Goal: Task Accomplishment & Management: Manage account settings

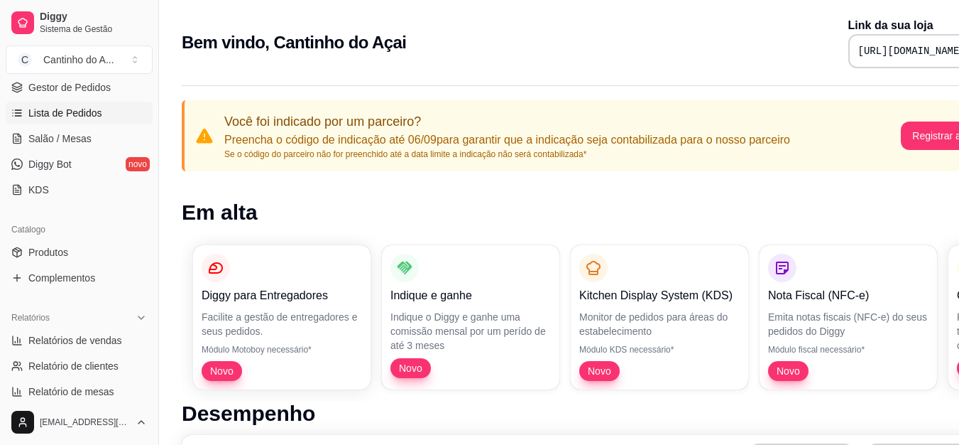
click at [60, 109] on span "Lista de Pedidos" at bounding box center [65, 113] width 74 height 14
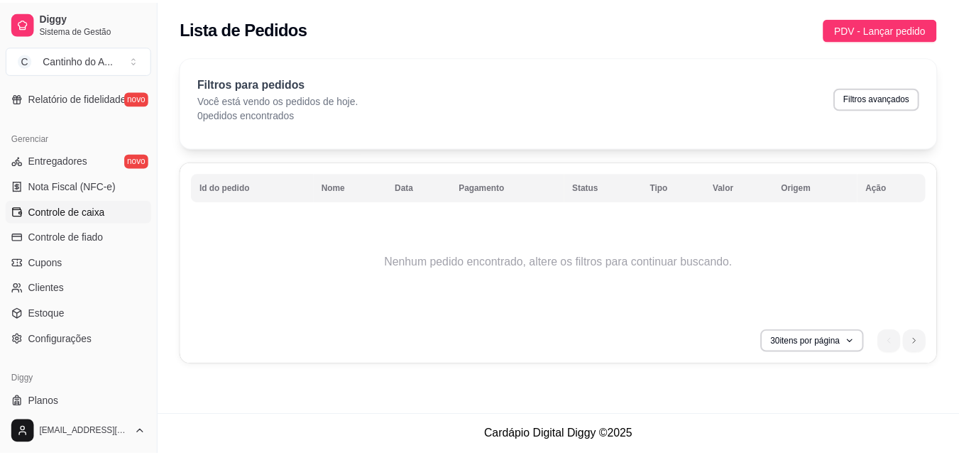
scroll to position [567, 0]
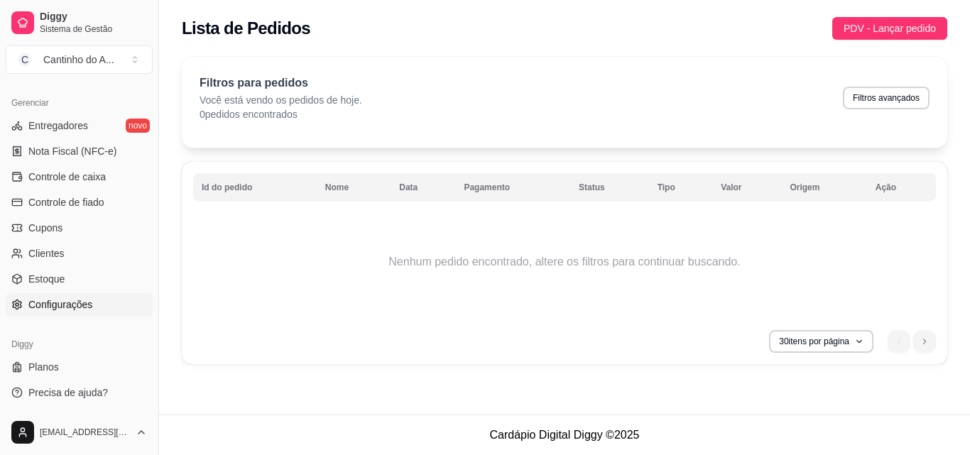
click at [47, 305] on span "Configurações" at bounding box center [60, 305] width 64 height 14
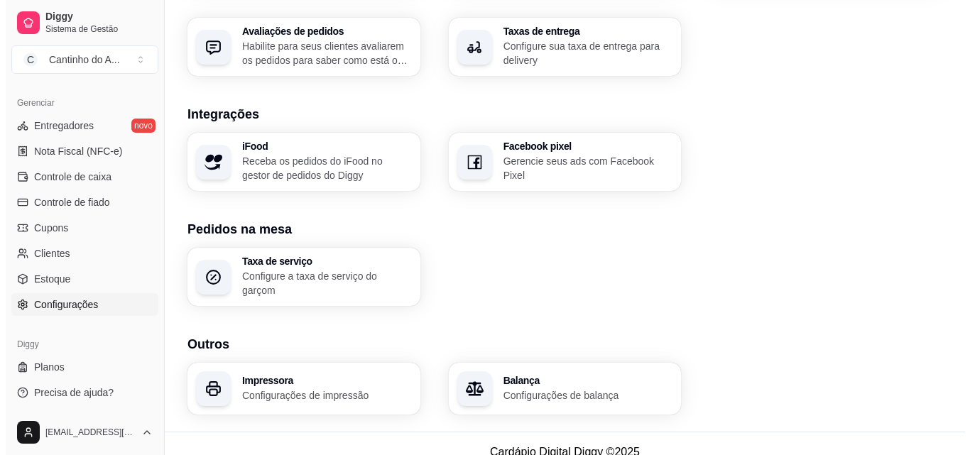
scroll to position [540, 0]
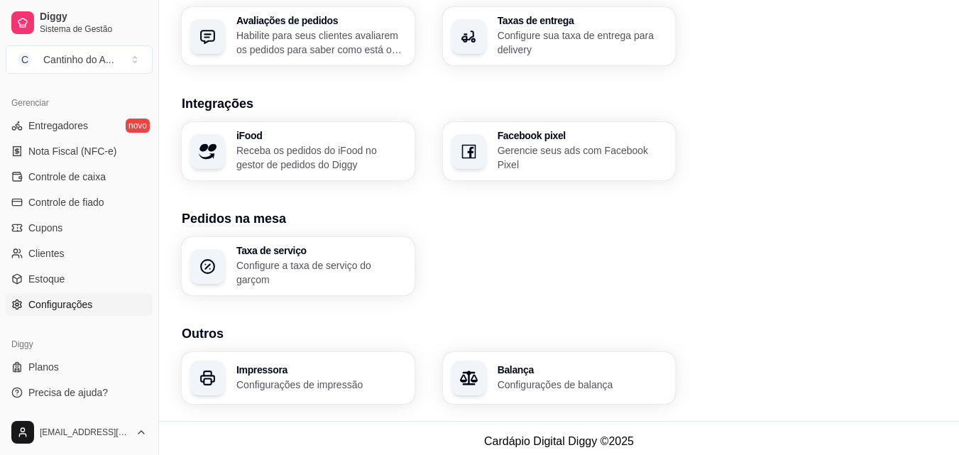
click at [291, 393] on div "Impressora Configurações de impressão" at bounding box center [298, 378] width 233 height 52
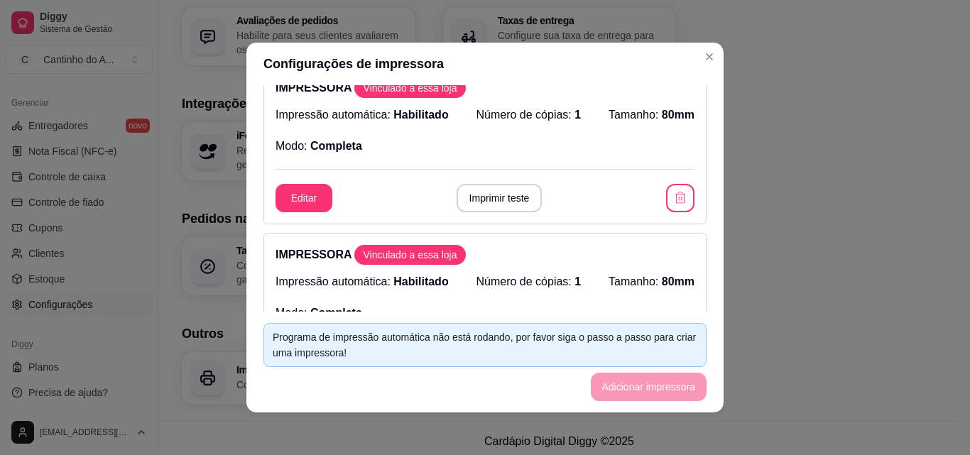
scroll to position [0, 0]
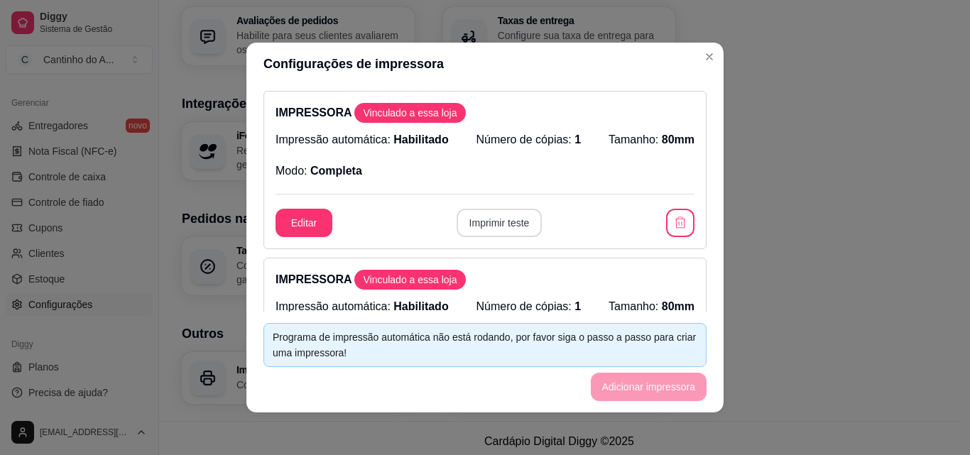
click at [488, 221] on button "Imprimir teste" at bounding box center [500, 223] width 86 height 28
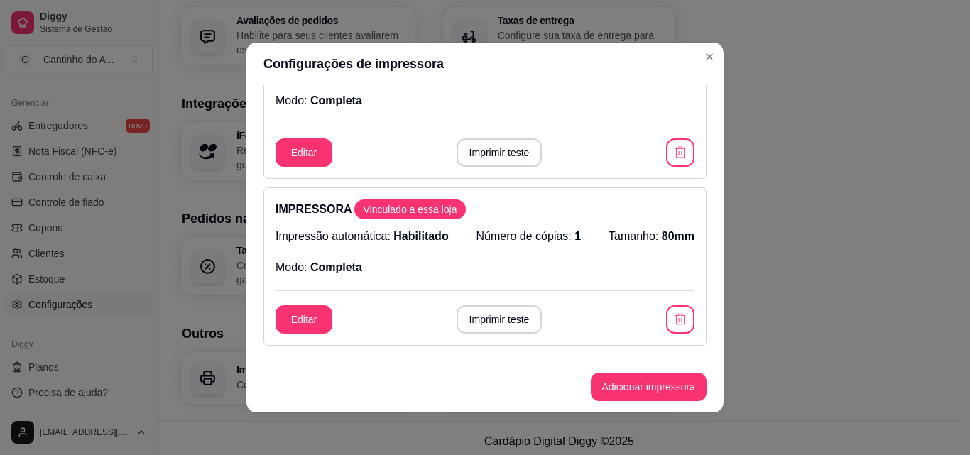
scroll to position [71, 0]
click at [306, 316] on button "Editar" at bounding box center [304, 319] width 57 height 28
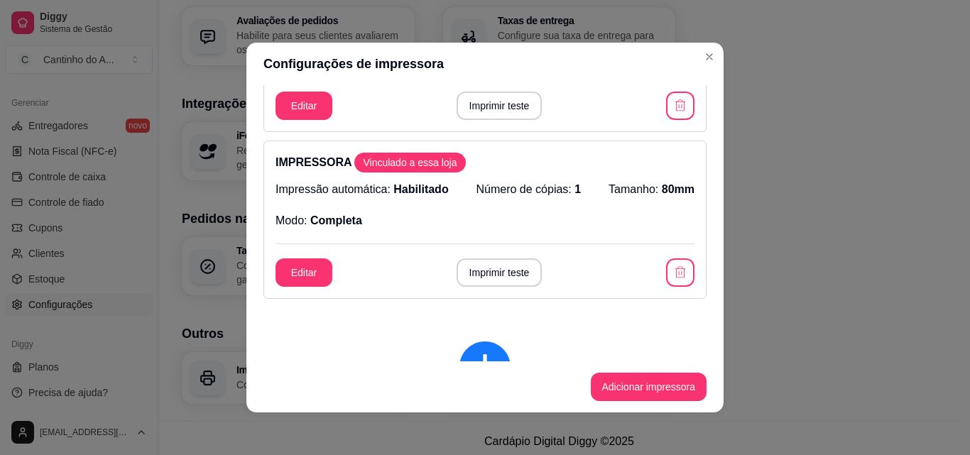
scroll to position [142, 0]
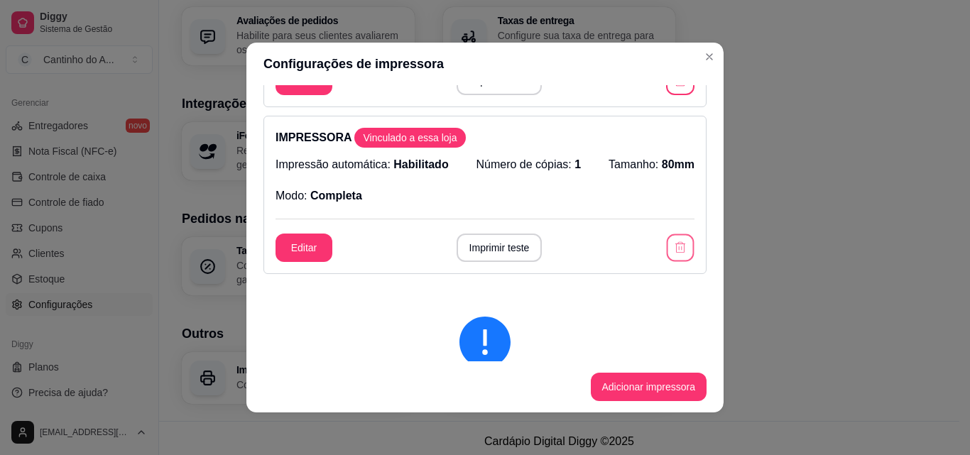
click at [673, 249] on icon "button" at bounding box center [679, 247] width 13 height 13
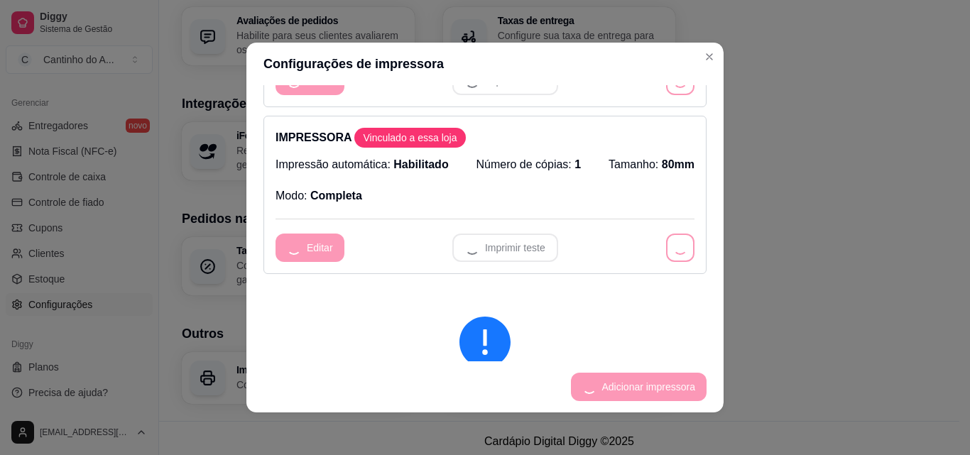
scroll to position [0, 0]
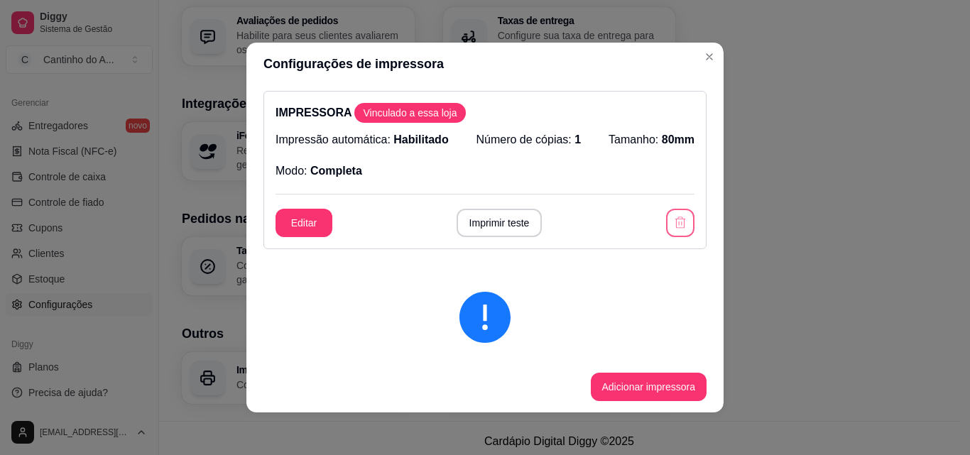
click at [673, 226] on icon "button" at bounding box center [680, 223] width 14 height 14
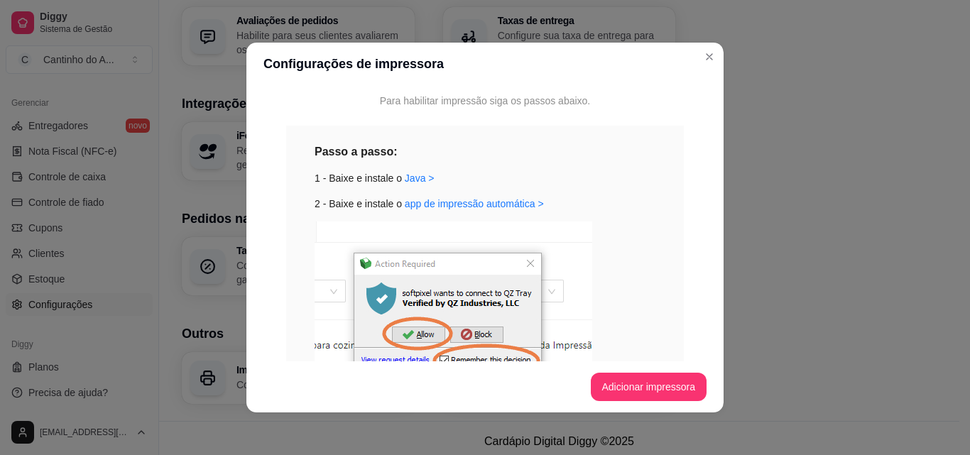
scroll to position [142, 0]
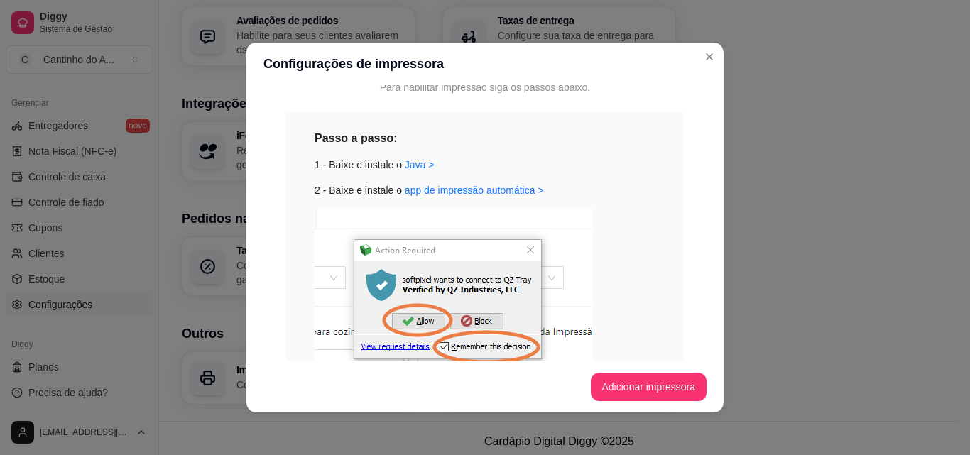
click at [633, 245] on div "3 - Pressione allow e remember this decision" at bounding box center [485, 317] width 341 height 218
click at [646, 383] on button "Adicionar impressora" at bounding box center [649, 387] width 116 height 28
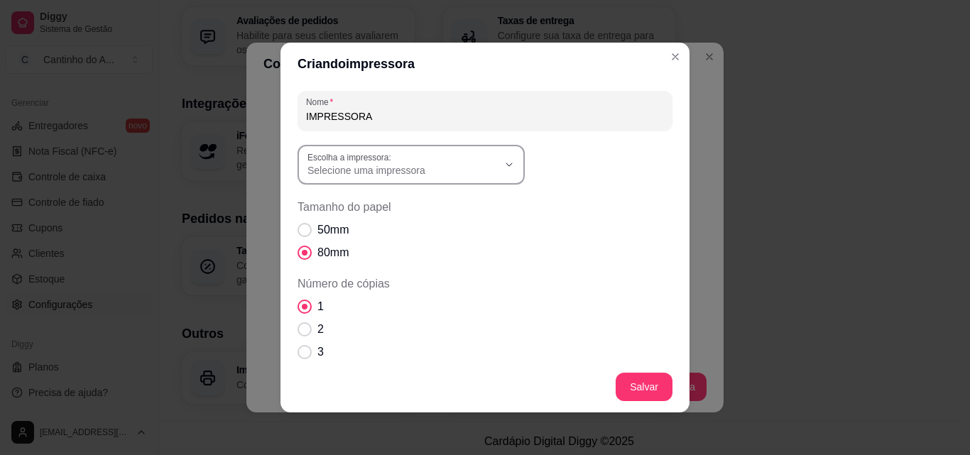
click at [381, 155] on label "Escolha a impressora:" at bounding box center [352, 157] width 89 height 12
click at [375, 319] on span "POS-58 compraqui" at bounding box center [399, 320] width 183 height 13
type input "POS-58 compraqui"
select select "POS-58 compraqui"
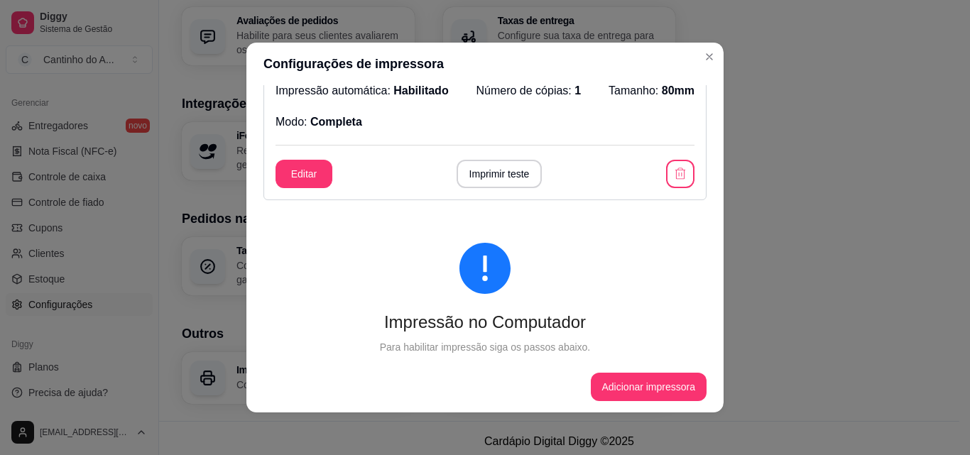
scroll to position [0, 0]
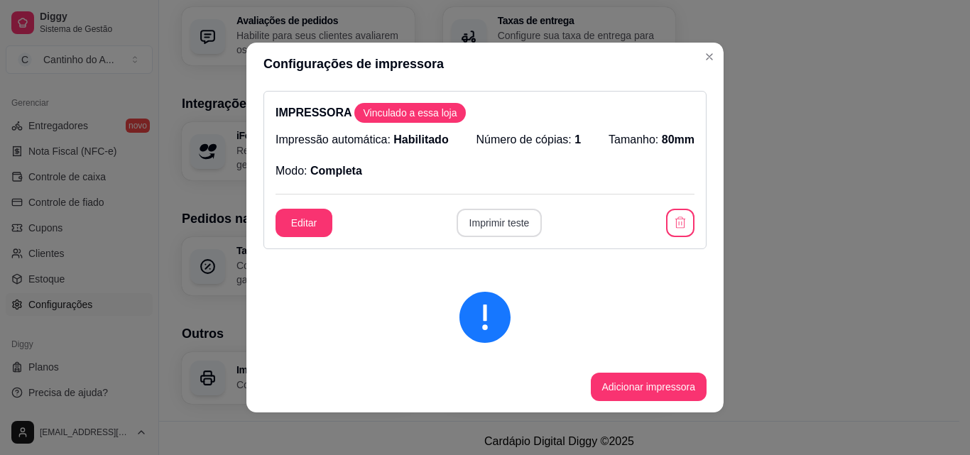
click at [472, 219] on button "Imprimir teste" at bounding box center [500, 223] width 86 height 28
click at [668, 214] on button "button" at bounding box center [680, 223] width 28 height 28
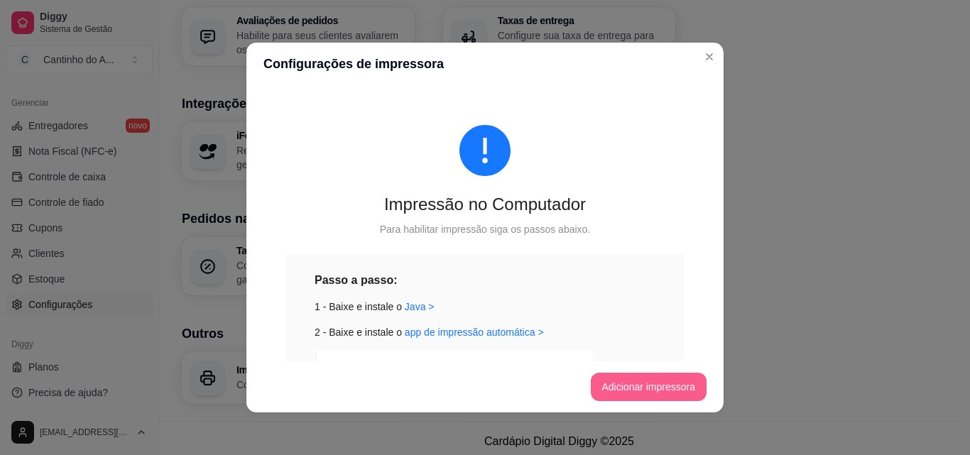
click at [655, 386] on button "Adicionar impressora" at bounding box center [649, 387] width 116 height 28
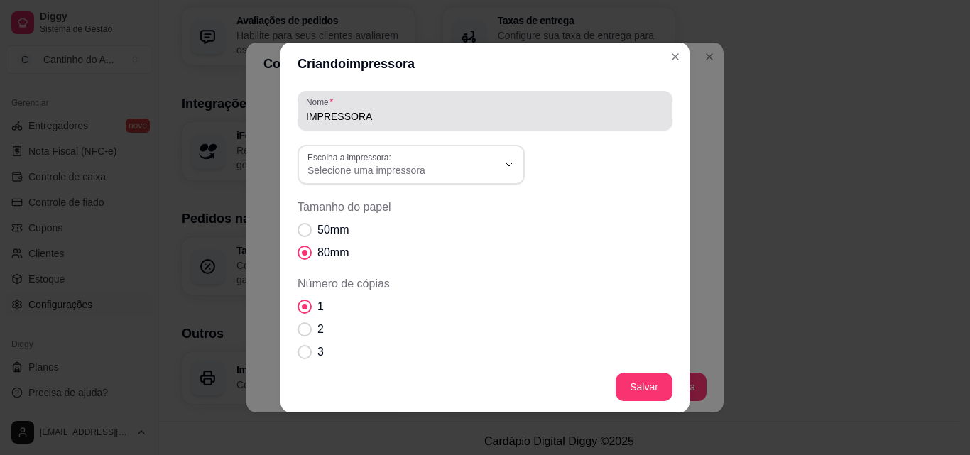
click at [364, 106] on div "IMPRESSORA" at bounding box center [485, 111] width 358 height 28
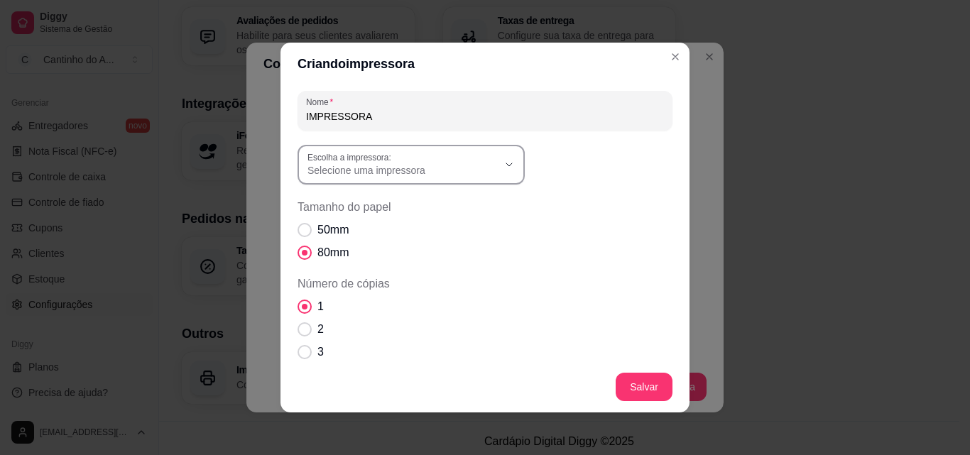
click at [371, 166] on span "Selecione uma impressora" at bounding box center [403, 170] width 190 height 14
click at [364, 326] on span "POS-58 compraqui" at bounding box center [399, 320] width 183 height 13
type input "POS-58 compraqui"
select select "POS-58 compraqui"
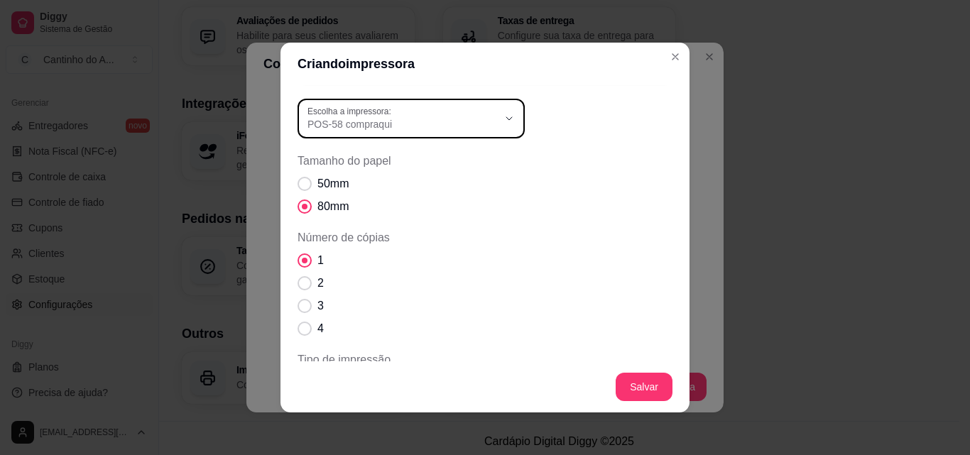
scroll to position [71, 0]
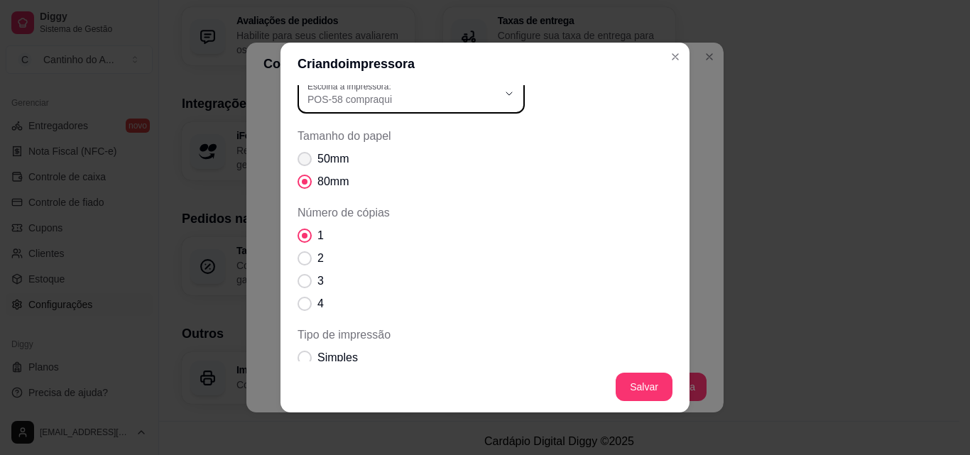
click at [303, 158] on span "Tamanho do papel" at bounding box center [305, 159] width 14 height 14
click at [303, 162] on input "50mm" at bounding box center [301, 166] width 9 height 9
radio input "true"
click at [299, 176] on span "Tamanho do papel" at bounding box center [305, 182] width 14 height 14
click at [299, 185] on input "80mm" at bounding box center [301, 189] width 9 height 9
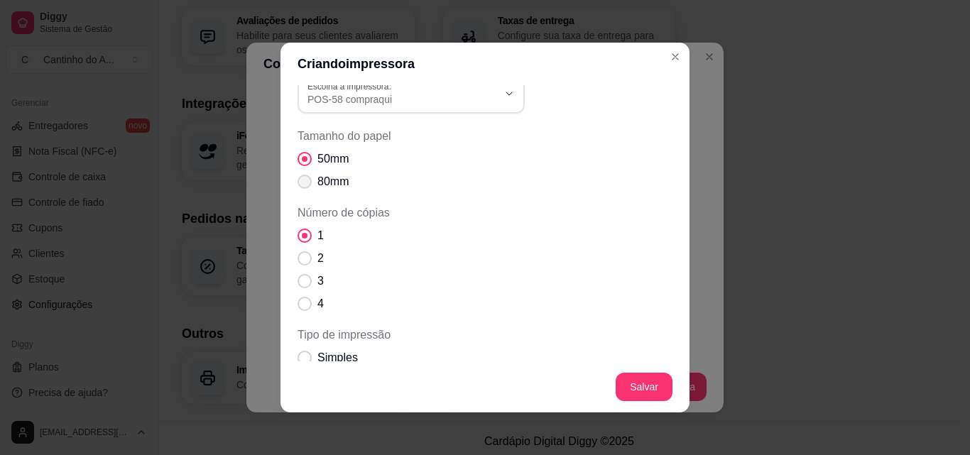
radio input "true"
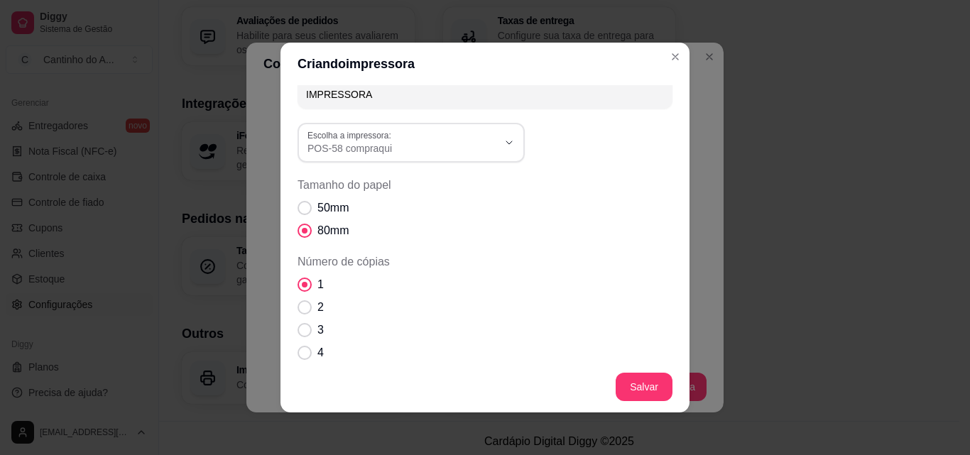
scroll to position [0, 0]
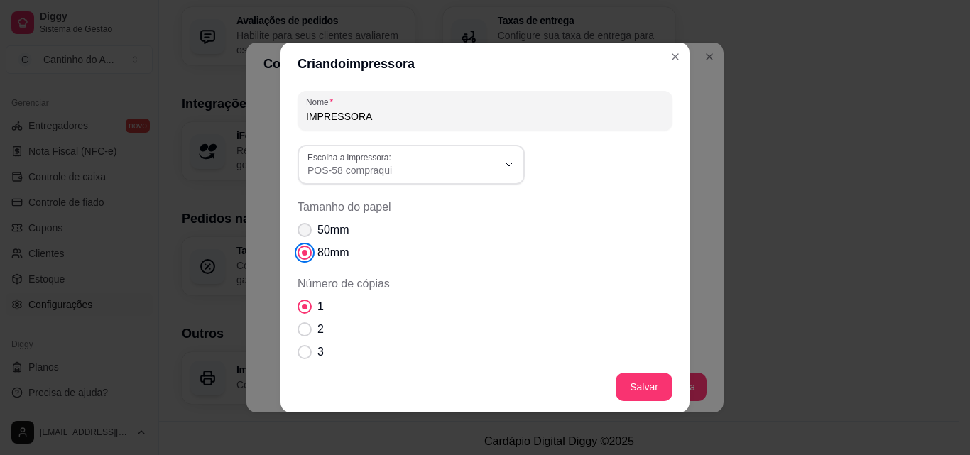
click at [304, 232] on span "Tamanho do papel" at bounding box center [305, 230] width 14 height 14
click at [304, 233] on input "50mm" at bounding box center [301, 237] width 9 height 9
radio input "true"
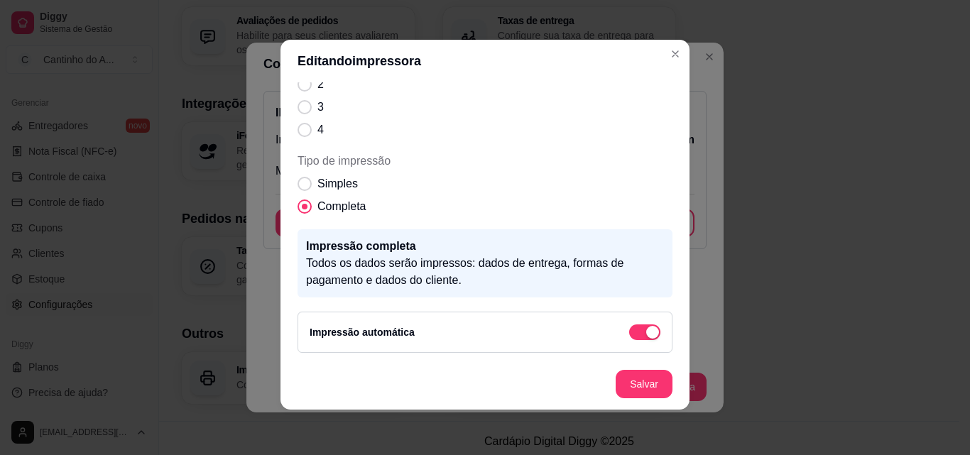
scroll to position [188, 0]
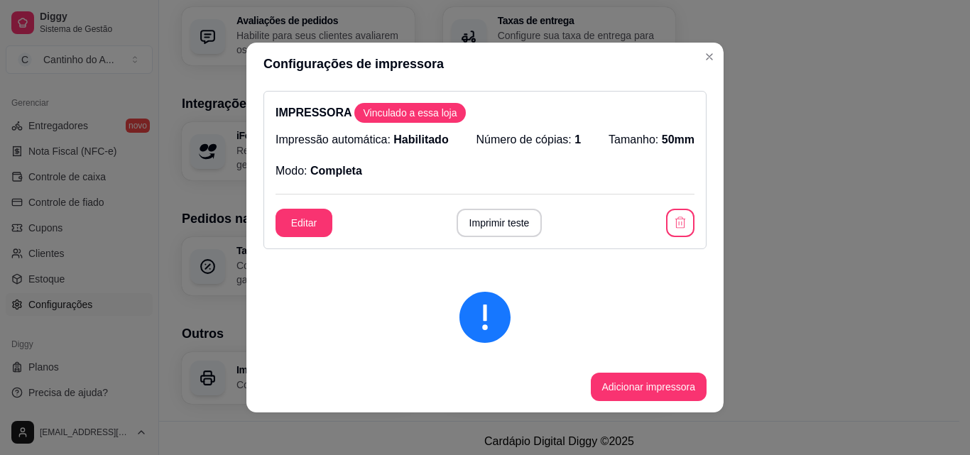
click at [300, 218] on button "Editar" at bounding box center [304, 223] width 57 height 28
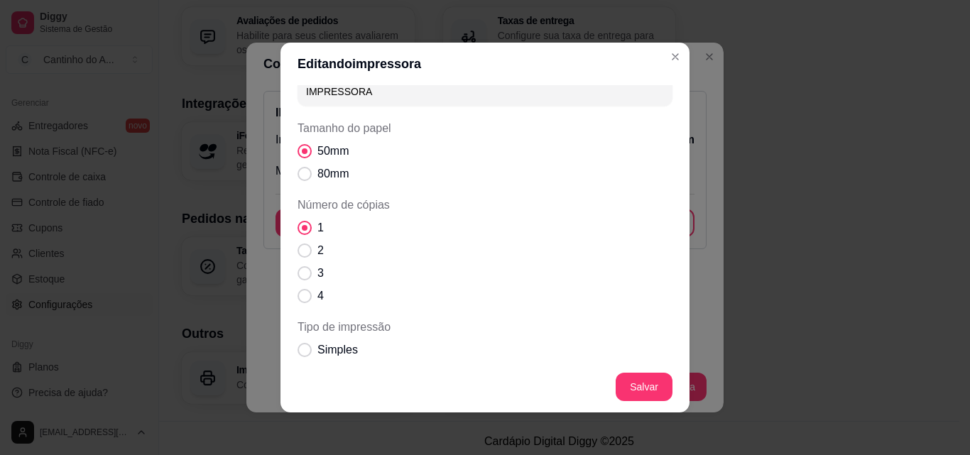
scroll to position [0, 0]
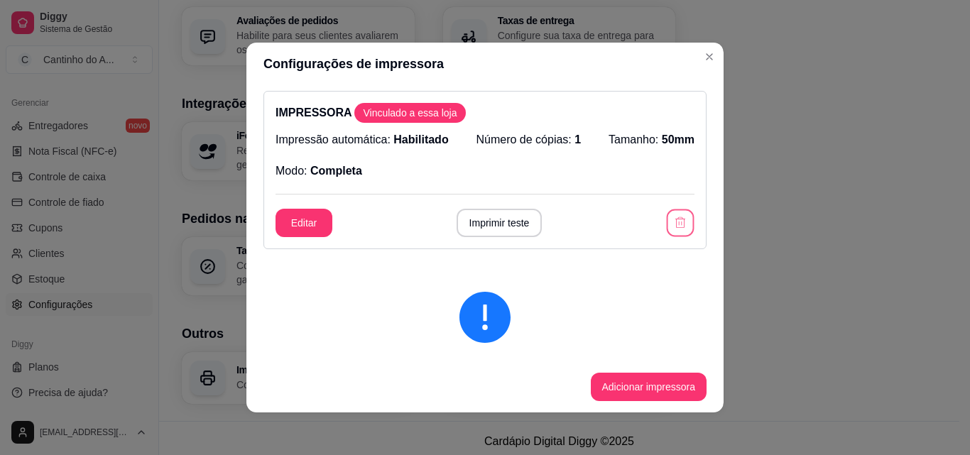
click at [673, 222] on icon "button" at bounding box center [679, 222] width 13 height 13
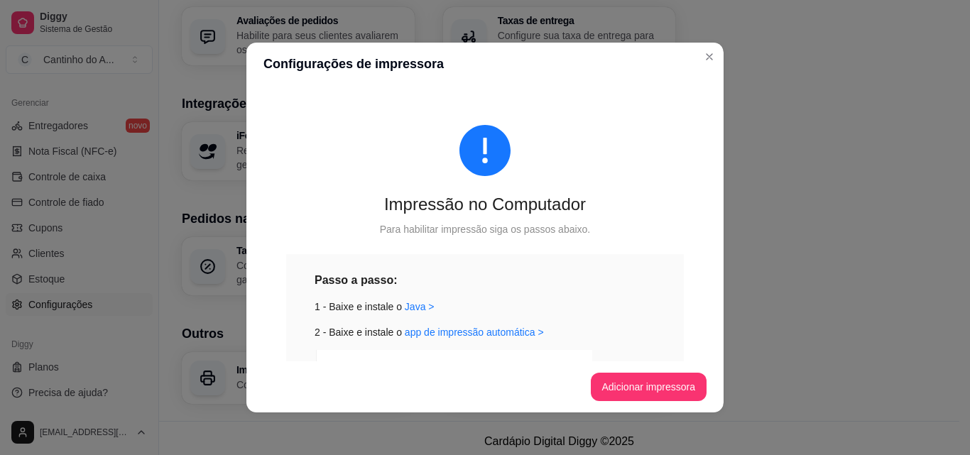
click at [653, 378] on button "Adicionar impressora" at bounding box center [649, 387] width 116 height 28
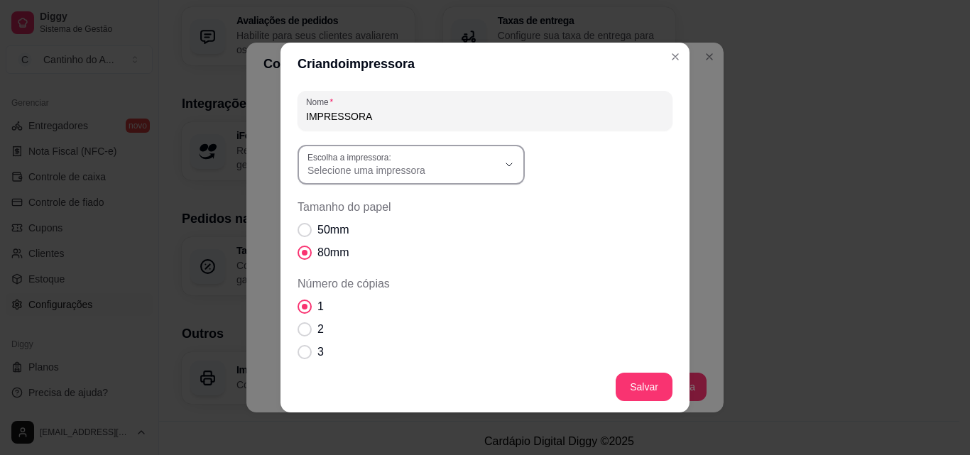
click at [380, 160] on label "Escolha a impressora:" at bounding box center [352, 157] width 89 height 12
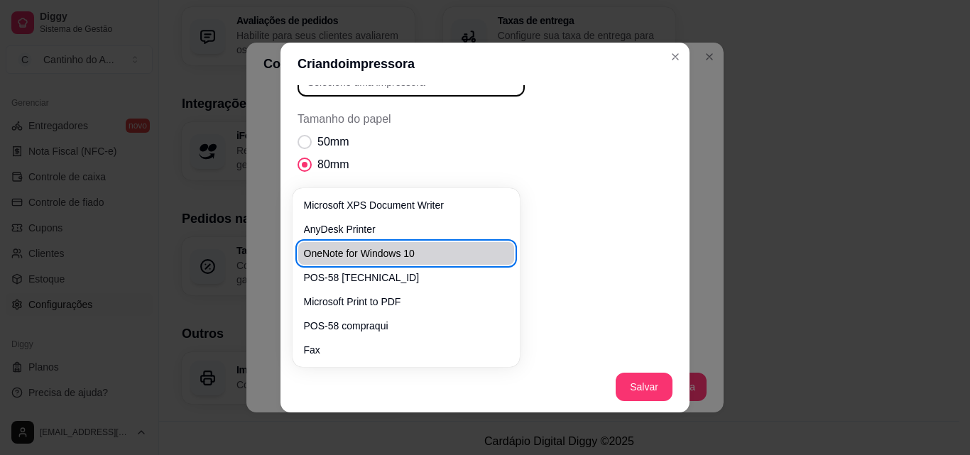
scroll to position [242, 0]
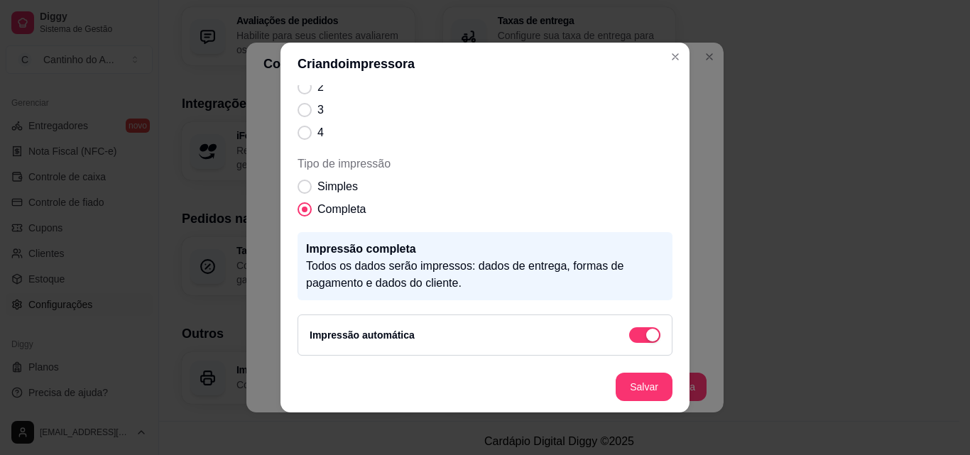
click at [375, 327] on span "POS-58 compraqui" at bounding box center [399, 320] width 183 height 13
type input "POS-58 compraqui"
select select "POS-58 compraqui"
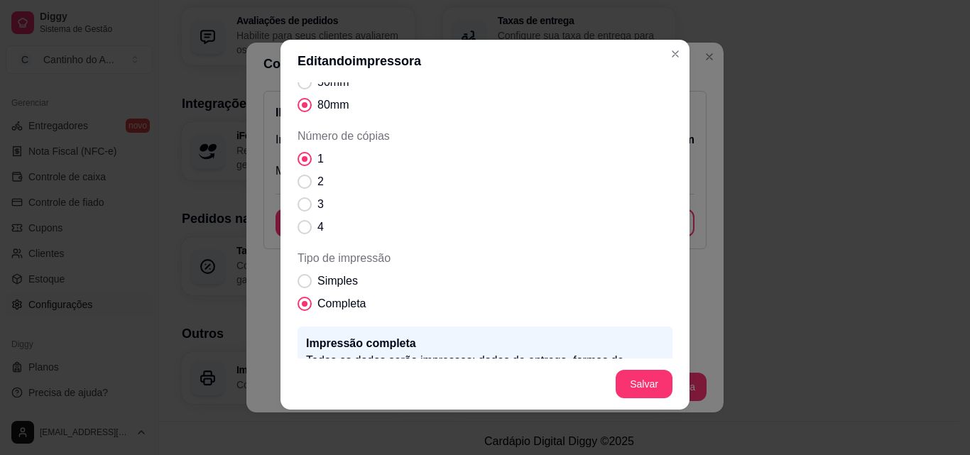
scroll to position [0, 0]
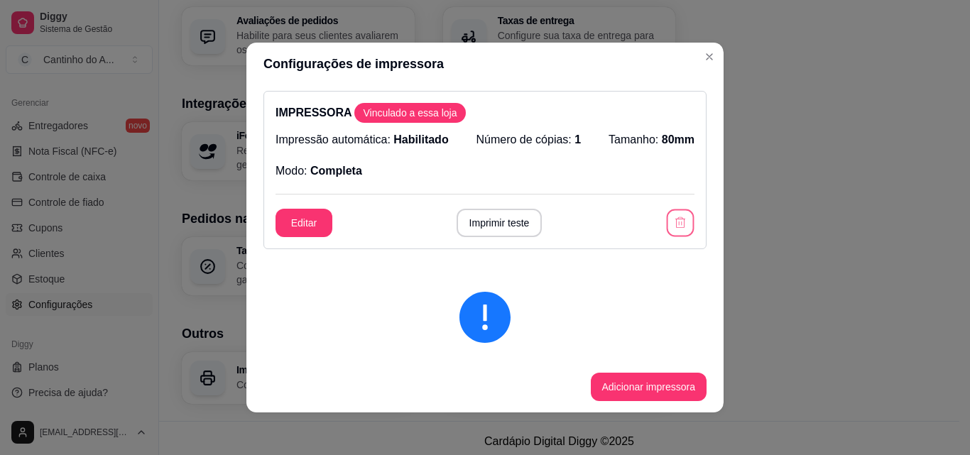
click at [667, 216] on button "button" at bounding box center [681, 224] width 28 height 28
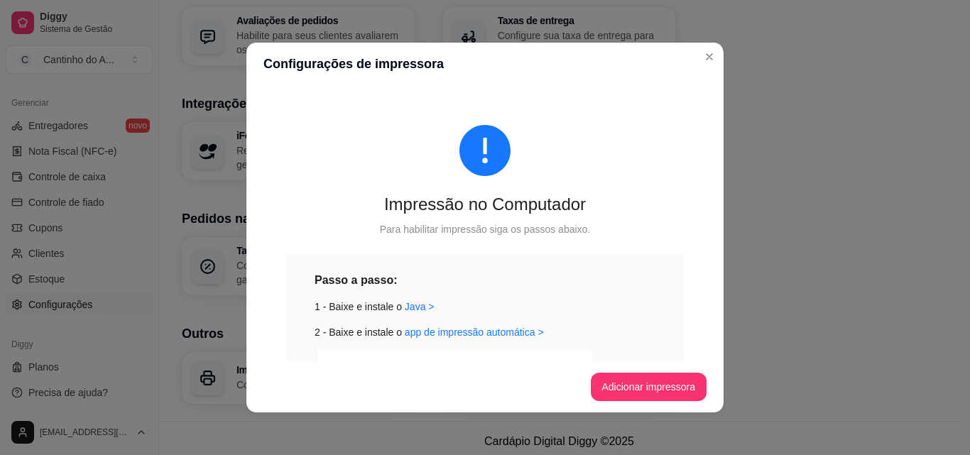
click at [625, 367] on footer "Adicionar impressora" at bounding box center [484, 386] width 477 height 51
click at [639, 395] on button "Adicionar impressora" at bounding box center [649, 387] width 116 height 28
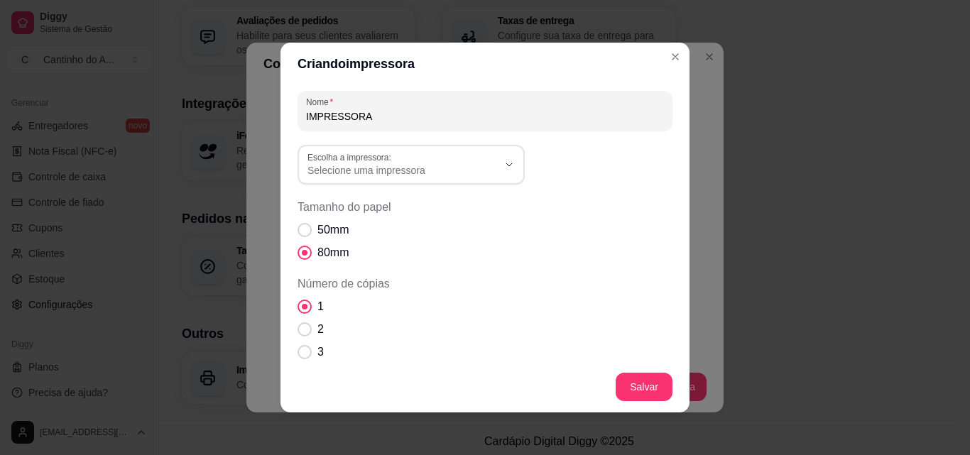
click at [374, 144] on div "Nome IMPRESSORA Escolha a impressora: Microsoft XPS Document Writer OneNote for…" at bounding box center [485, 344] width 375 height 507
click at [381, 183] on button "Escolha a impressora: Selecione uma impressora" at bounding box center [411, 165] width 227 height 40
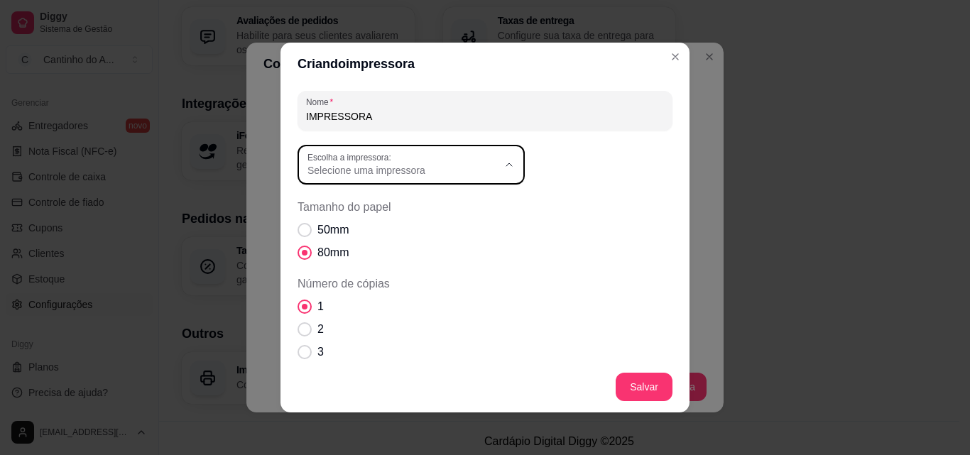
click at [349, 319] on span "POS-58" at bounding box center [399, 320] width 183 height 13
type input "POS-58"
select select "POS-58"
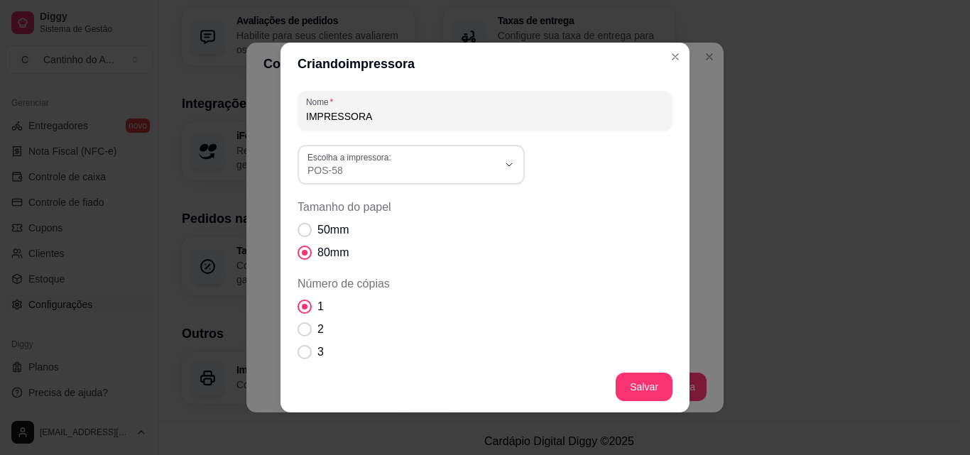
scroll to position [13, 0]
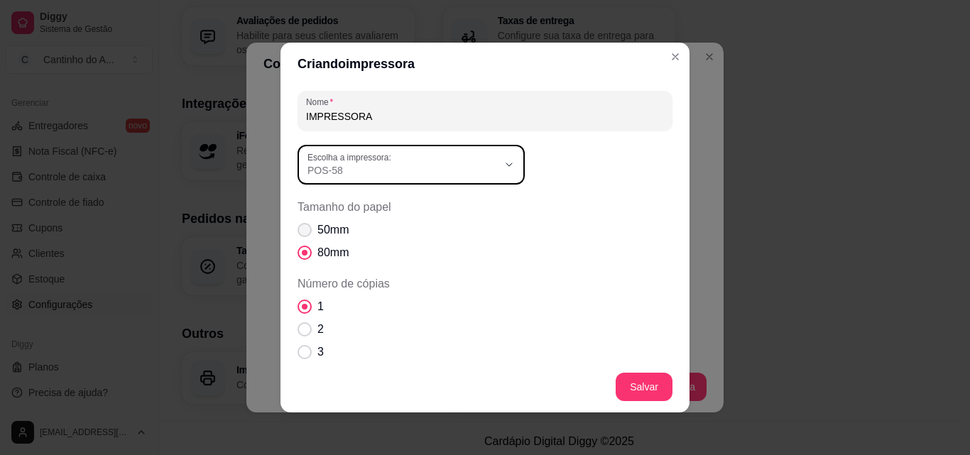
click at [310, 232] on label "50mm" at bounding box center [323, 230] width 62 height 28
click at [306, 233] on input "50mm" at bounding box center [301, 237] width 9 height 9
radio input "true"
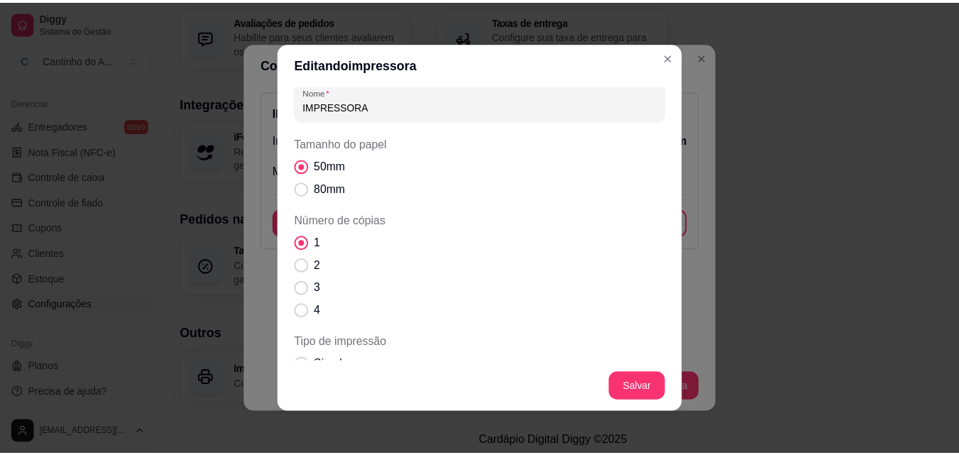
scroll to position [0, 0]
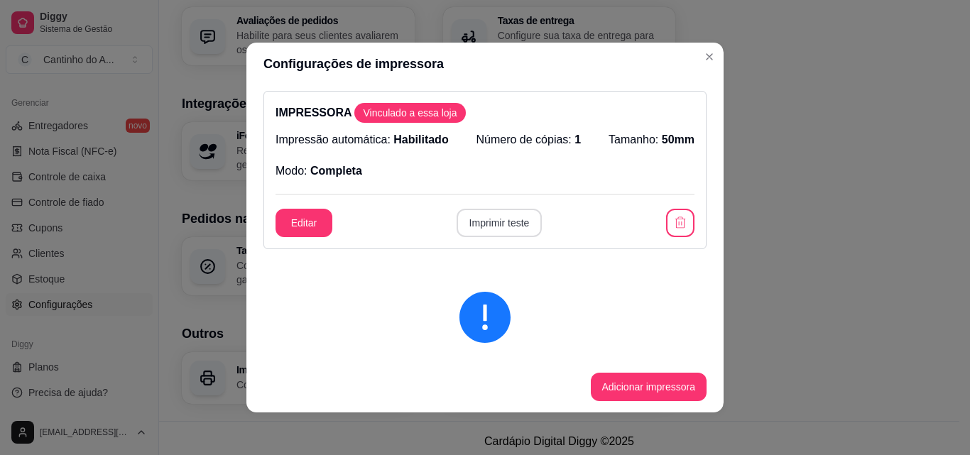
click at [485, 211] on button "Imprimir teste" at bounding box center [500, 223] width 86 height 28
click at [504, 218] on button "Imprimir teste" at bounding box center [500, 223] width 86 height 28
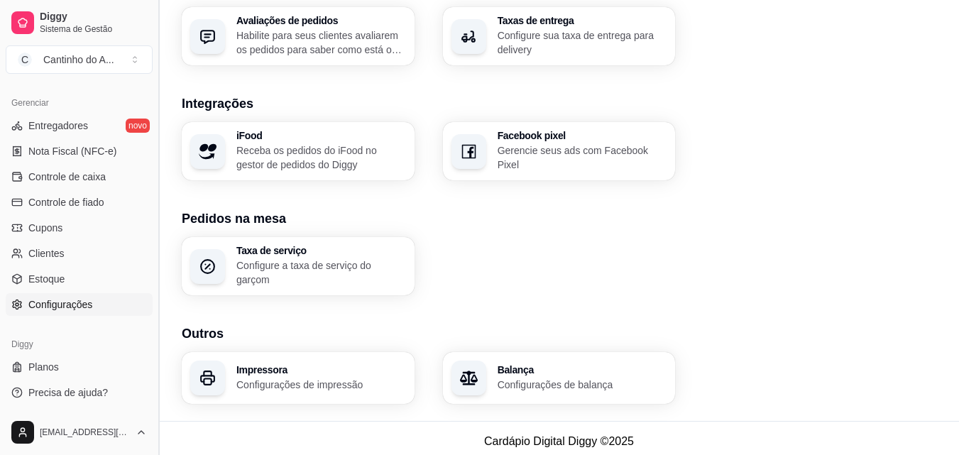
click at [153, 323] on button "Toggle Sidebar" at bounding box center [158, 227] width 11 height 455
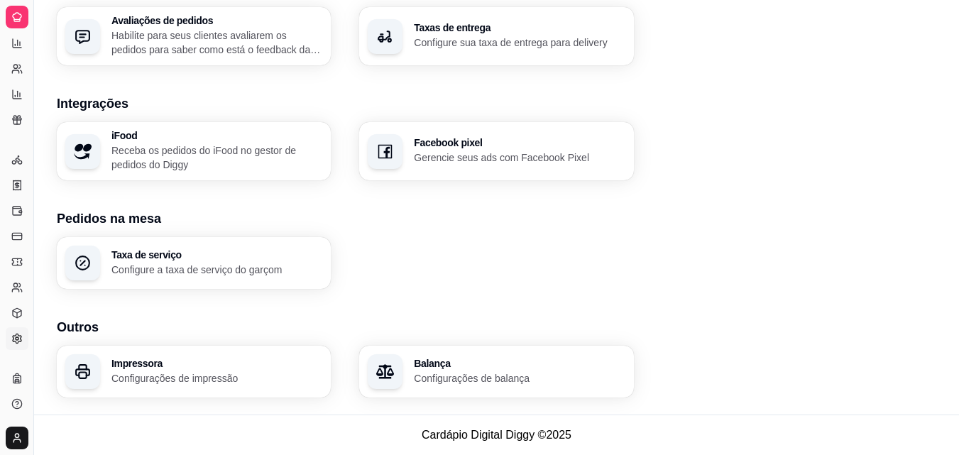
scroll to position [281, 0]
click at [16, 18] on icon at bounding box center [16, 16] width 11 height 11
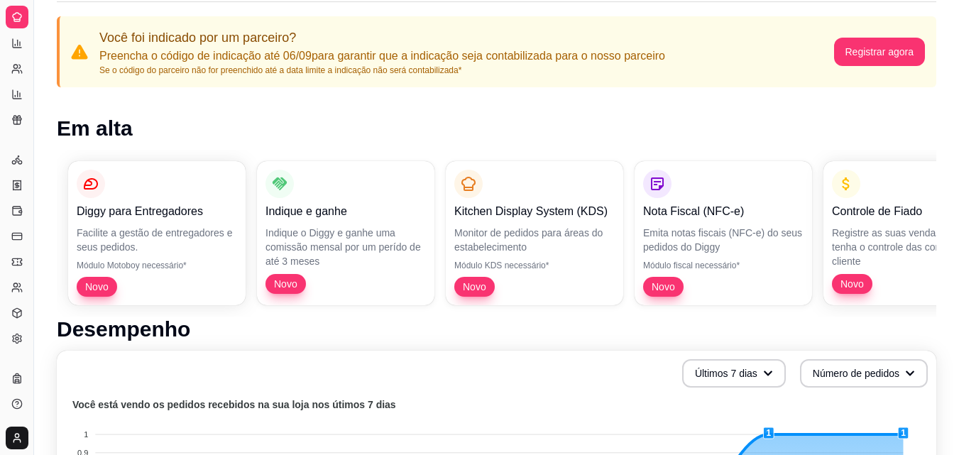
scroll to position [71, 0]
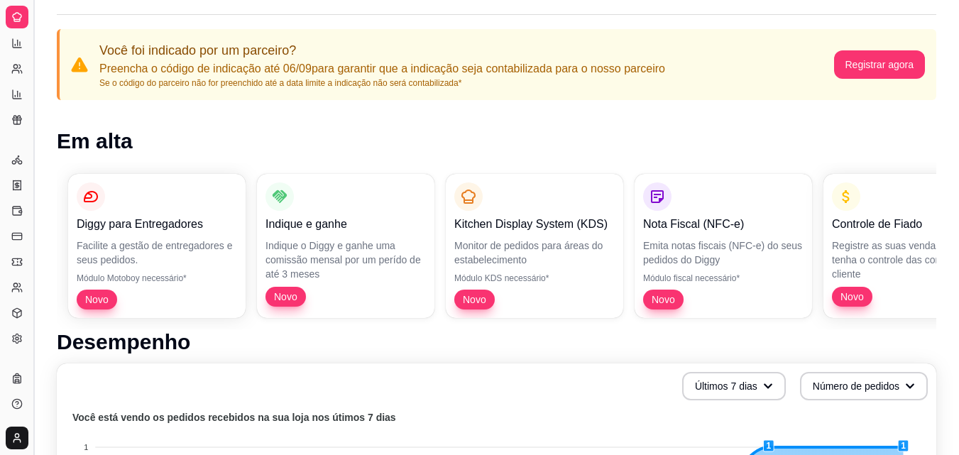
drag, startPoint x: 39, startPoint y: 53, endPoint x: 26, endPoint y: 55, distance: 13.0
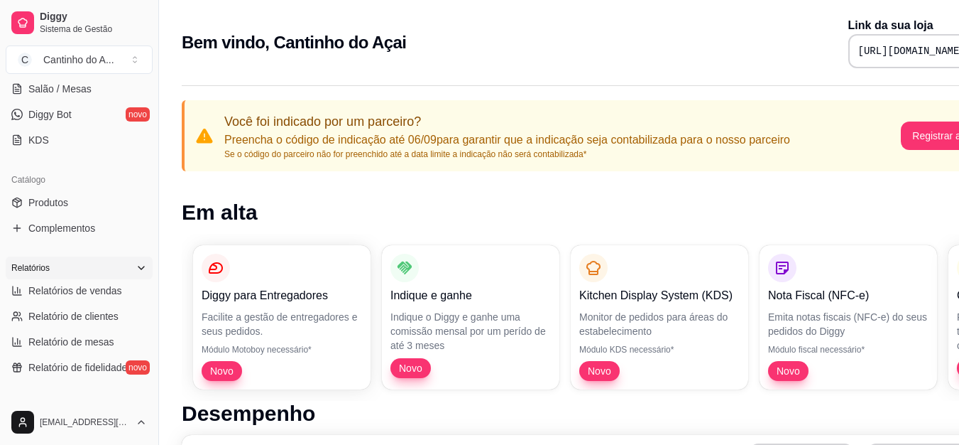
scroll to position [284, 0]
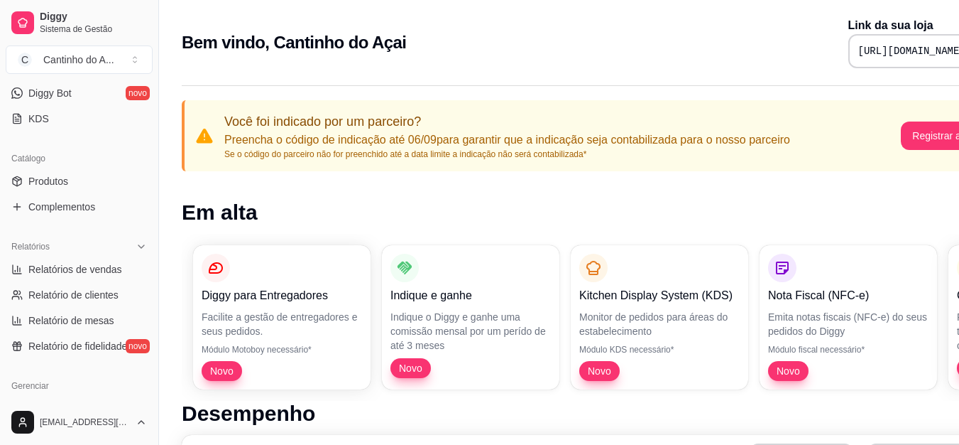
click at [323, 210] on h1 "Em alta" at bounding box center [593, 213] width 822 height 26
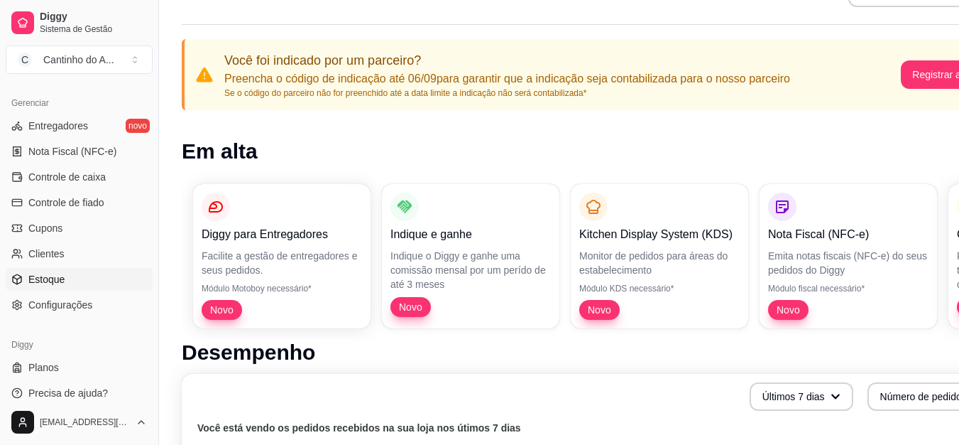
scroll to position [142, 0]
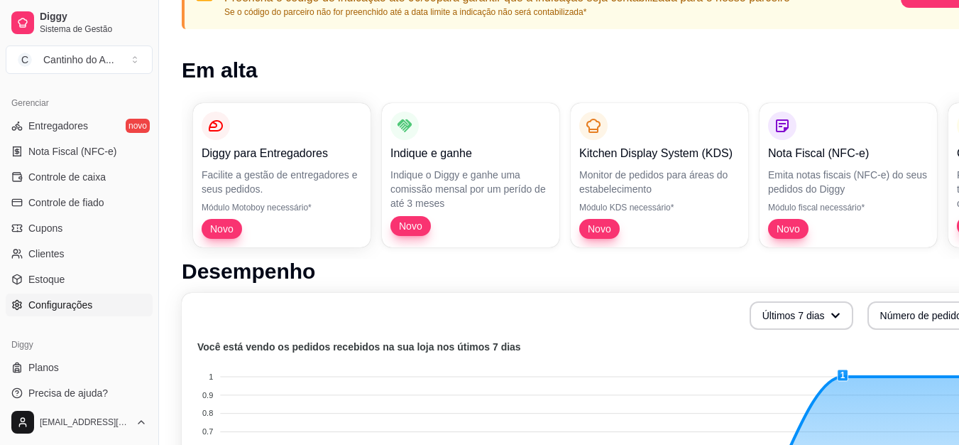
click at [58, 309] on span "Configurações" at bounding box center [60, 305] width 64 height 14
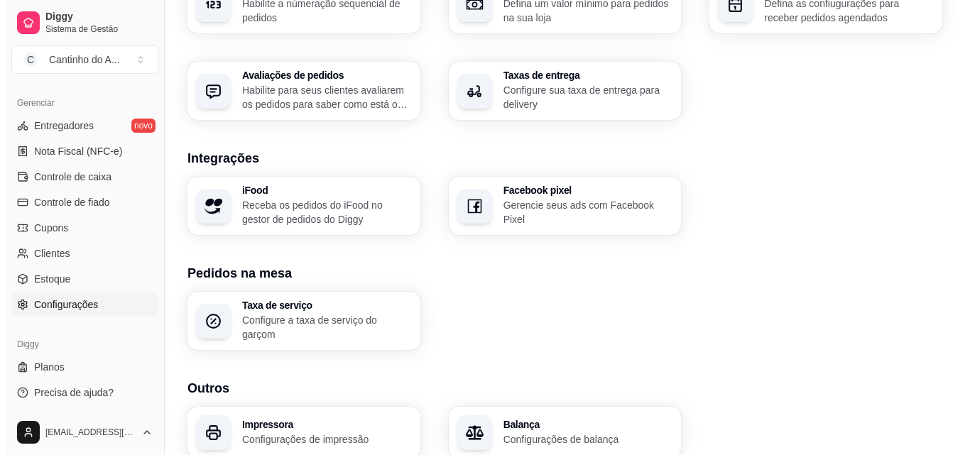
scroll to position [540, 0]
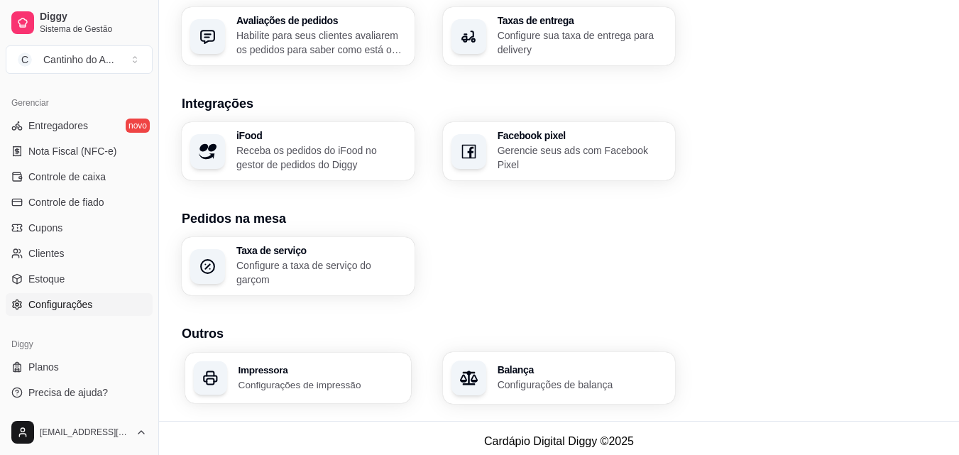
click at [286, 370] on div "Impressora Configurações de impressão" at bounding box center [321, 378] width 164 height 26
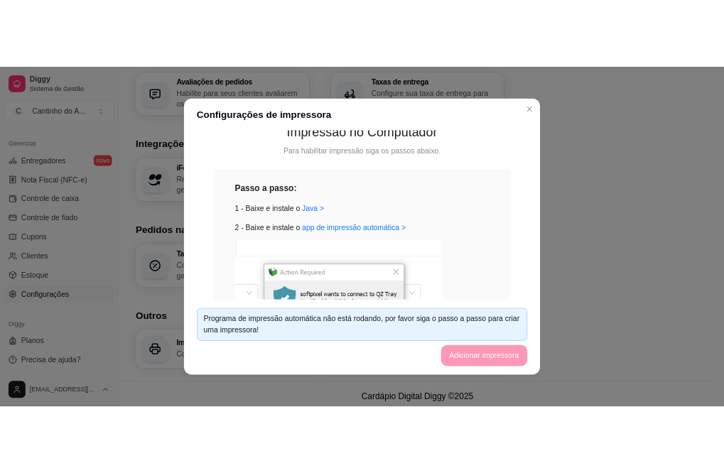
scroll to position [0, 0]
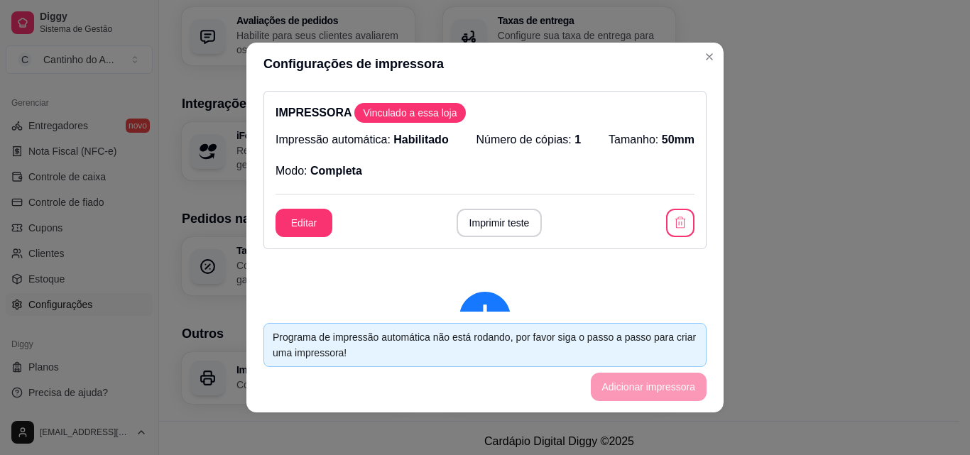
click at [666, 223] on button "button" at bounding box center [680, 223] width 28 height 28
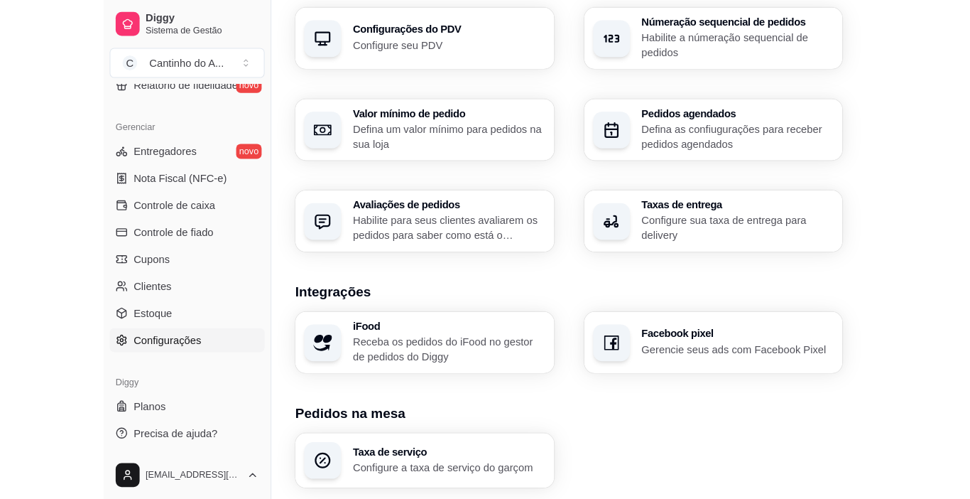
scroll to position [523, 0]
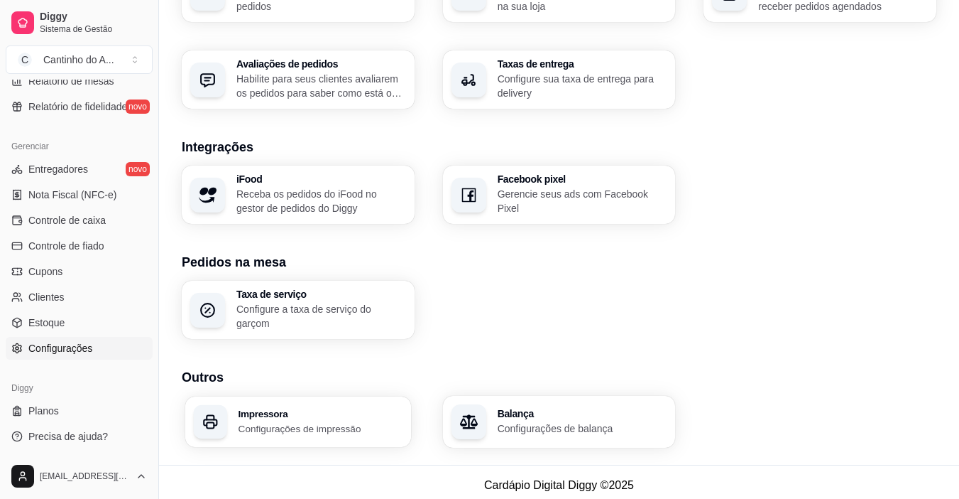
click at [300, 401] on div "Impressora Configurações de impressão" at bounding box center [298, 421] width 226 height 50
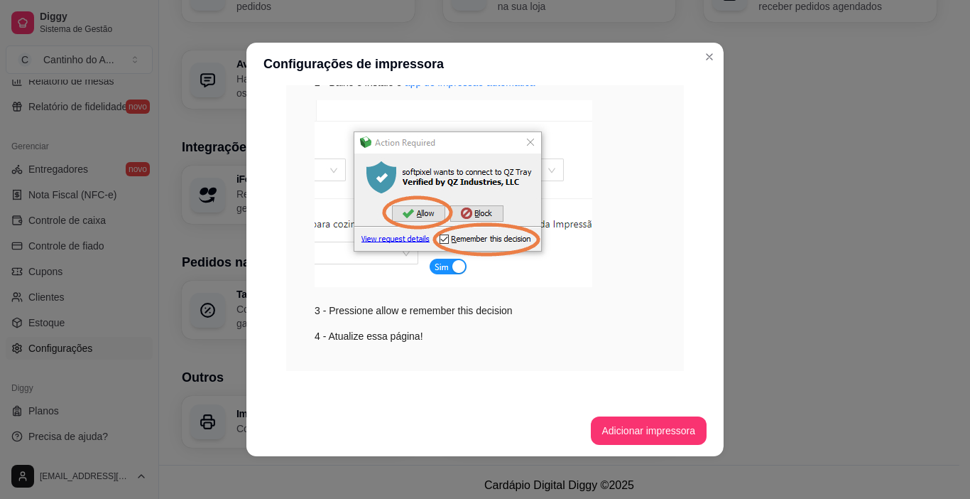
scroll to position [256, 0]
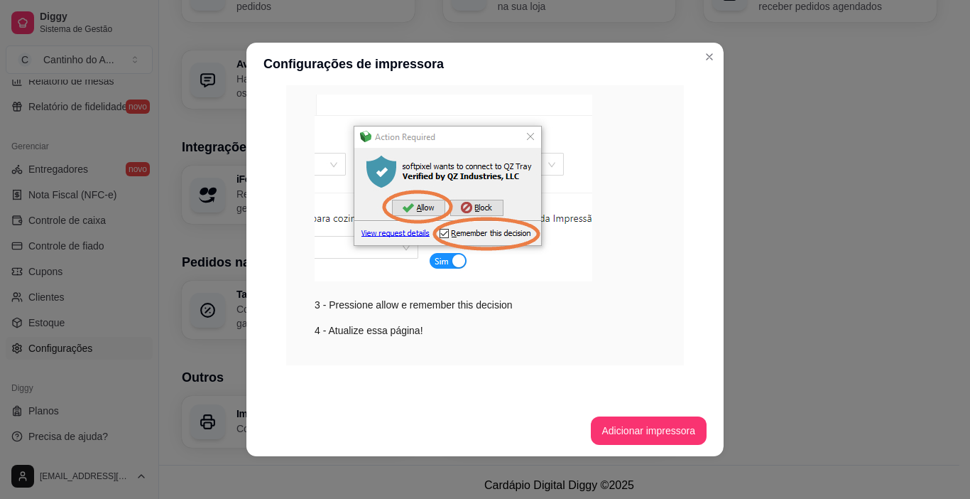
click at [638, 421] on button "Adicionar impressora" at bounding box center [649, 430] width 116 height 28
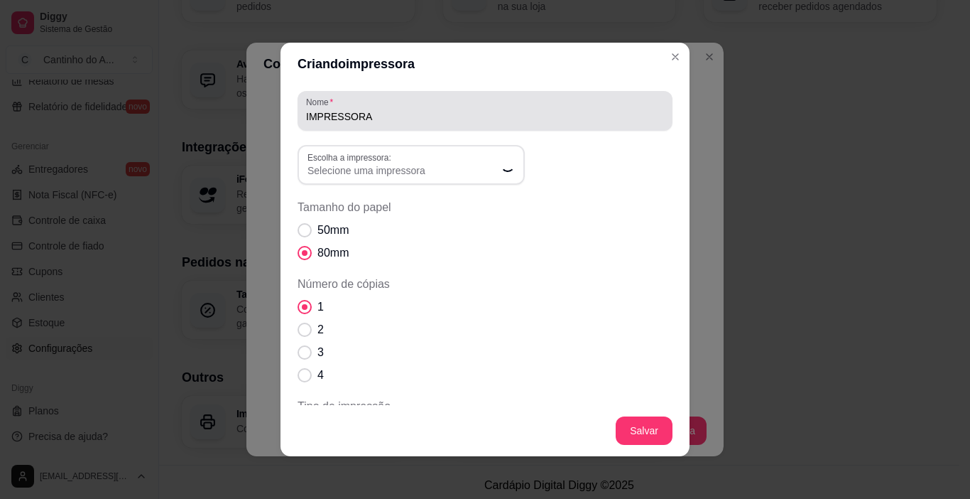
click at [391, 99] on div "IMPRESSORA" at bounding box center [485, 111] width 358 height 28
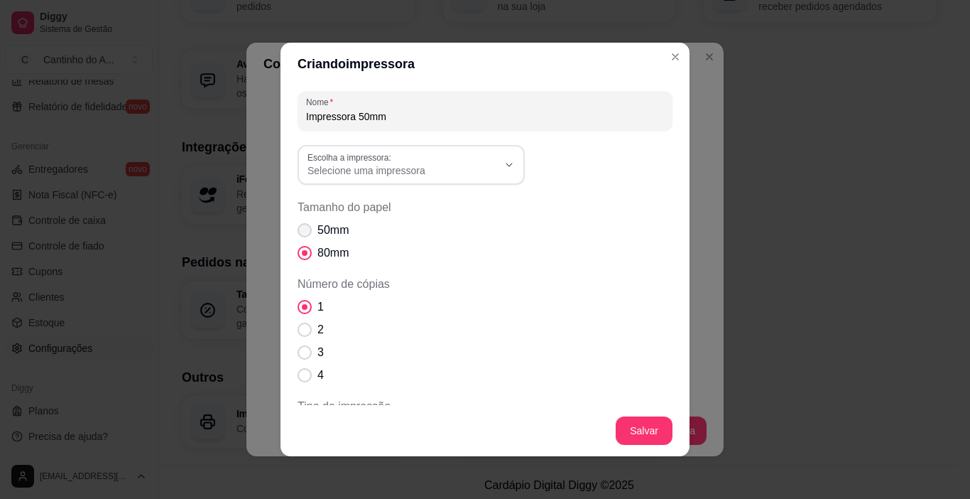
type input "Impressora 50mm"
click at [317, 224] on span "50mm" at bounding box center [332, 230] width 31 height 17
click at [306, 233] on input "50mm" at bounding box center [301, 237] width 9 height 9
radio input "true"
click at [388, 173] on span "Selecione uma impressora" at bounding box center [403, 170] width 190 height 14
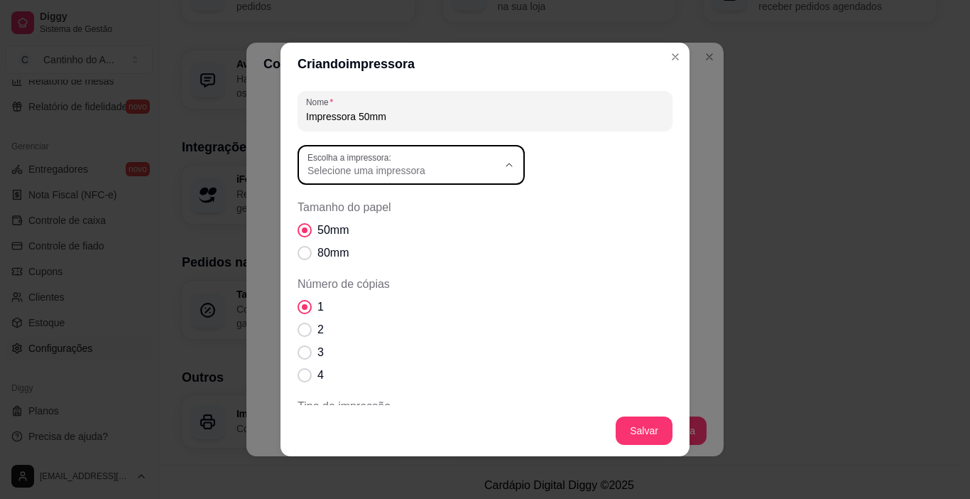
click at [347, 322] on span "POS-58" at bounding box center [399, 320] width 183 height 13
type input "POS-58"
select select "POS-58"
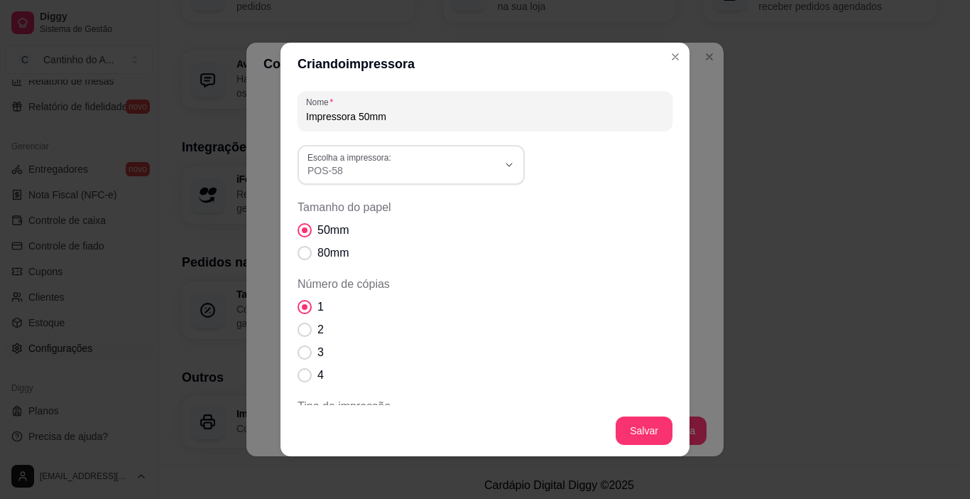
scroll to position [13, 0]
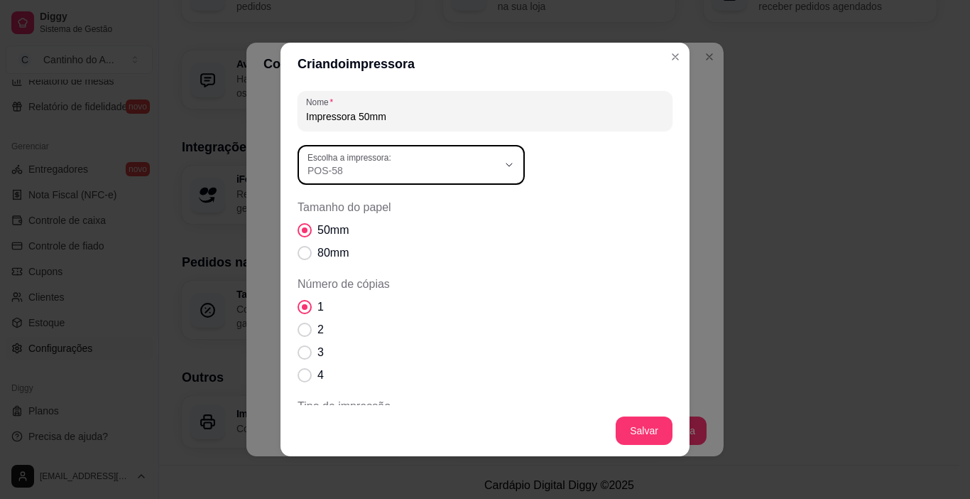
click at [588, 268] on div "Nome Impressora 50mm POS-58 Escolha a impressora: Microsoft XPS Document Writer…" at bounding box center [485, 344] width 375 height 507
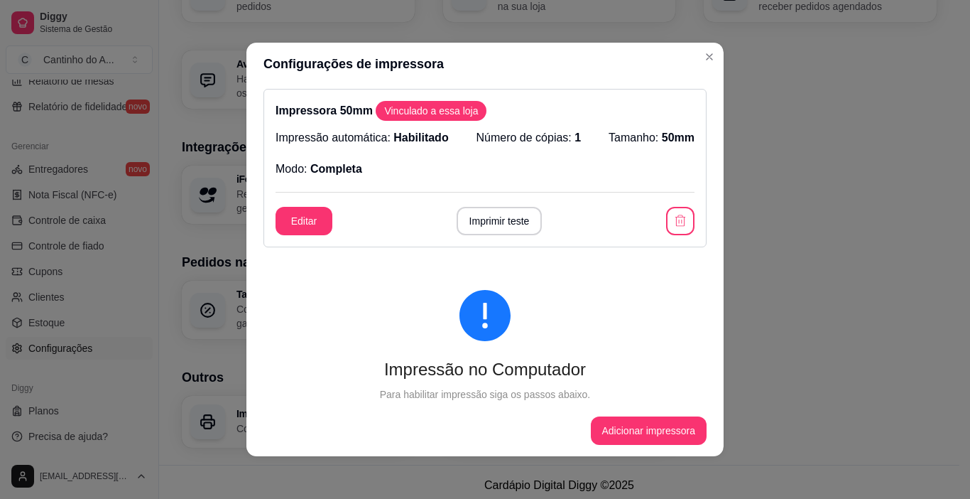
scroll to position [0, 0]
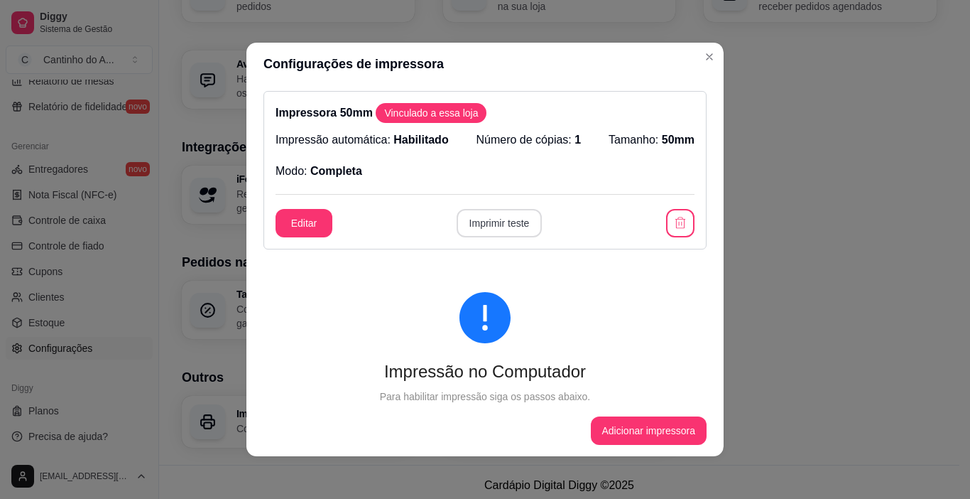
click at [486, 219] on button "Imprimir teste" at bounding box center [500, 223] width 86 height 28
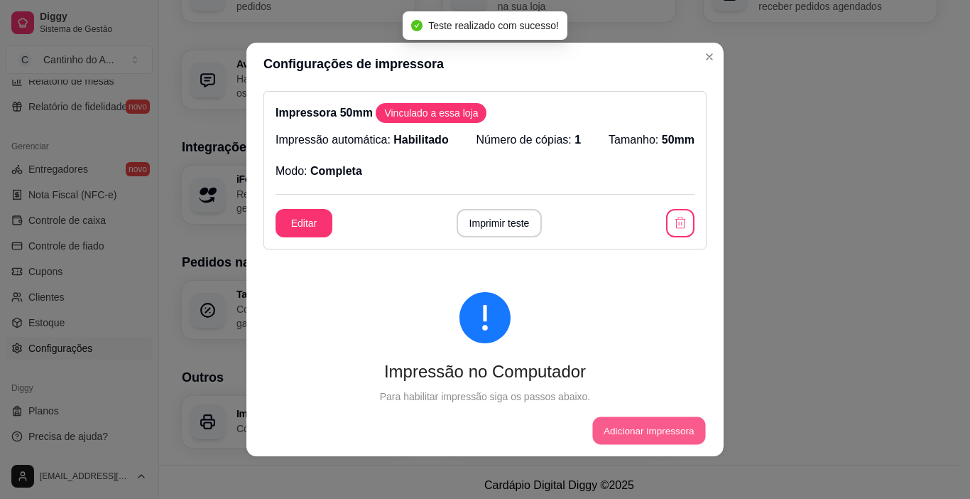
click at [648, 438] on button "Adicionar impressora" at bounding box center [648, 431] width 113 height 28
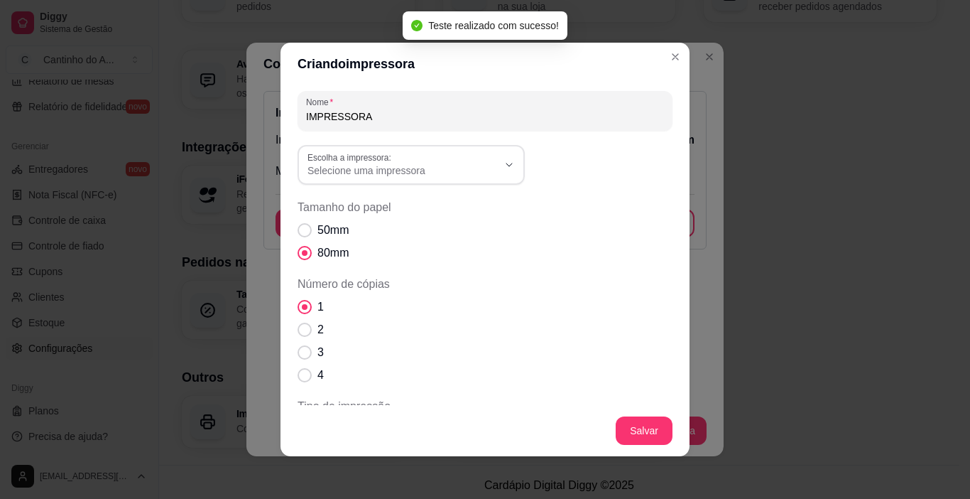
click at [371, 110] on input "IMPRESSORA" at bounding box center [485, 116] width 358 height 14
drag, startPoint x: 344, startPoint y: 111, endPoint x: 114, endPoint y: 136, distance: 231.4
click at [138, 131] on div "Criando impressora Nome IMPRESSORA Escolha a impressora: Microsoft XPS Document…" at bounding box center [485, 249] width 970 height 499
type input "m"
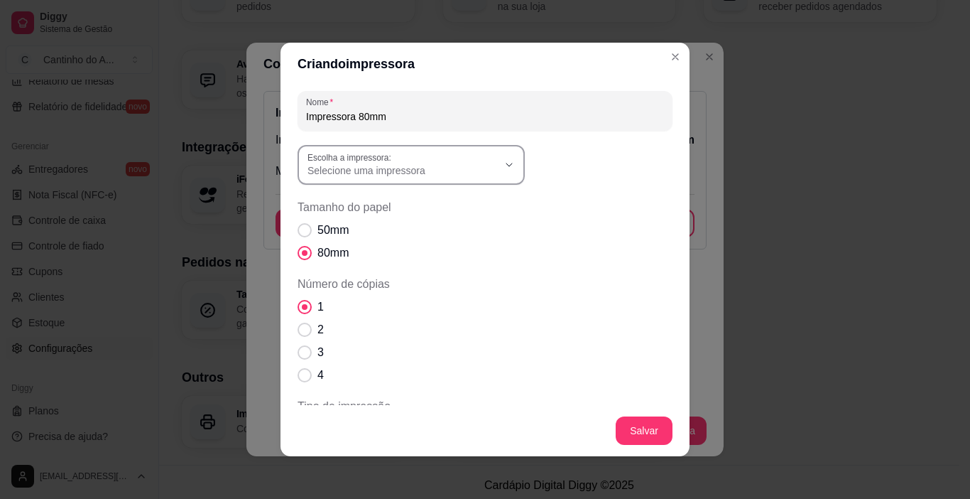
type input "Impressora 80mm"
click at [419, 165] on span "Selecione uma impressora" at bounding box center [403, 170] width 190 height 14
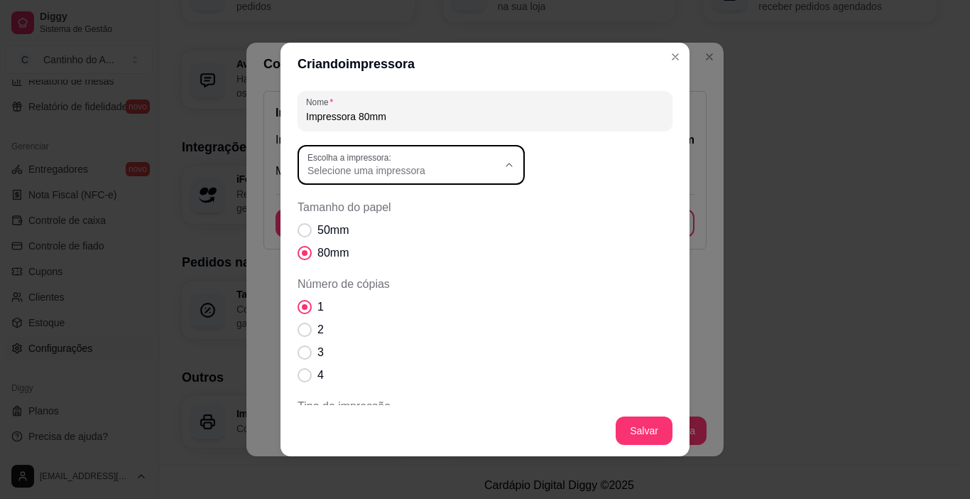
click at [326, 320] on span "POS-58" at bounding box center [399, 320] width 183 height 13
type input "POS-58"
select select "POS-58"
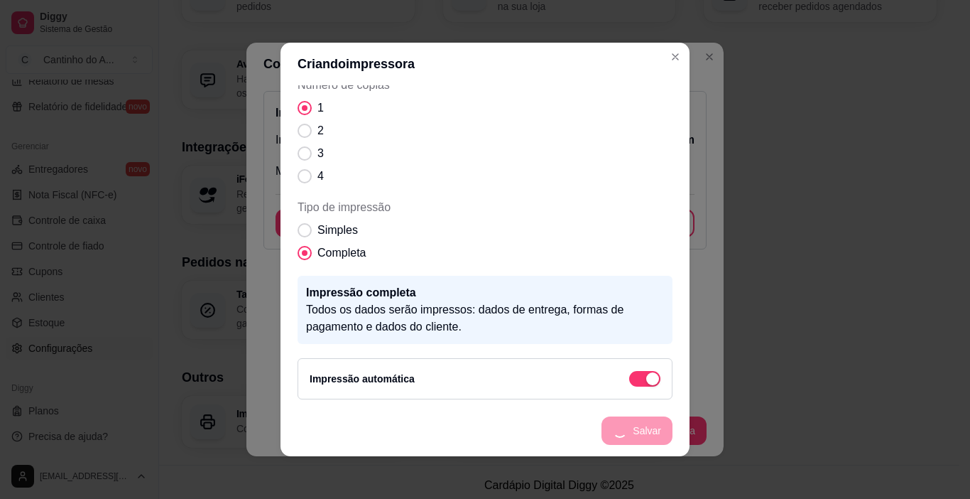
scroll to position [145, 0]
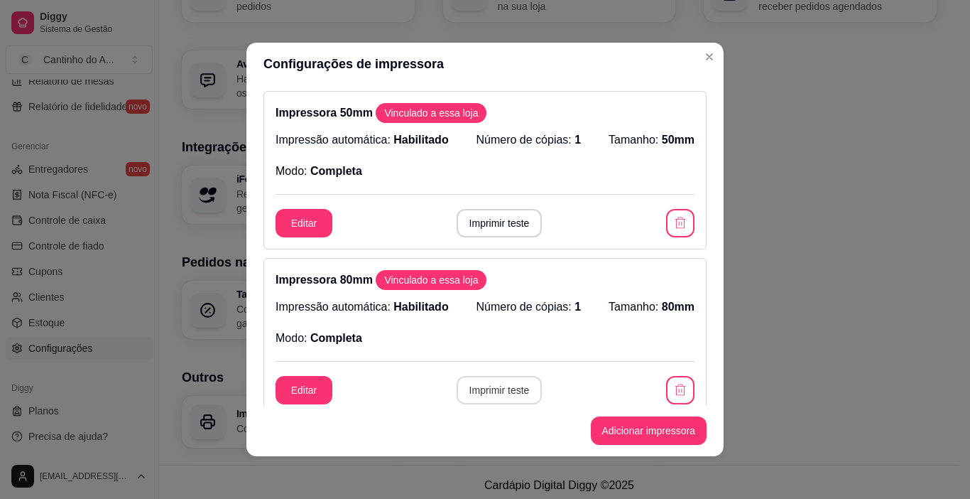
click at [497, 390] on button "Imprimir teste" at bounding box center [500, 390] width 86 height 28
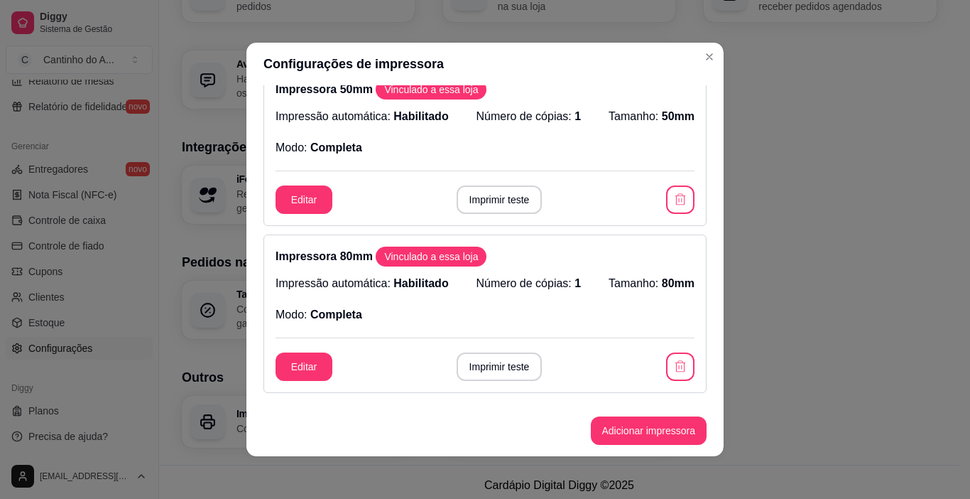
scroll to position [0, 0]
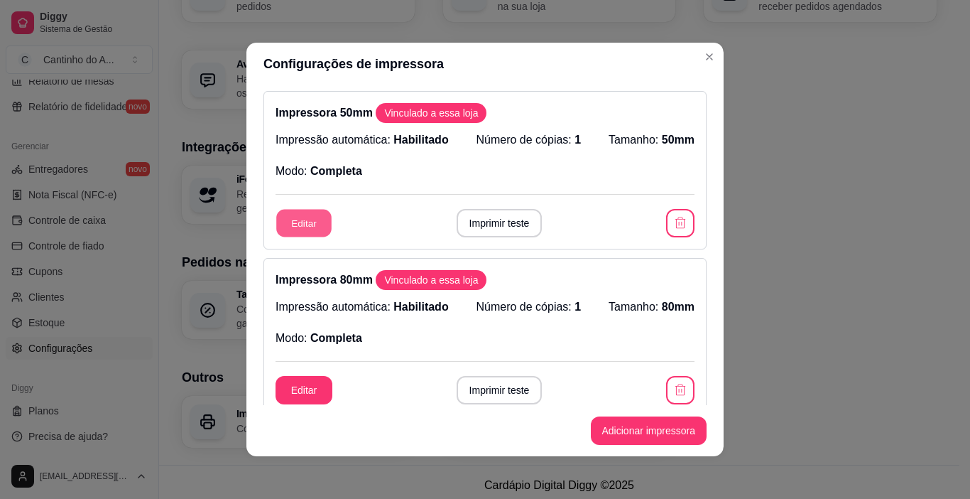
click at [313, 220] on button "Editar" at bounding box center [303, 224] width 55 height 28
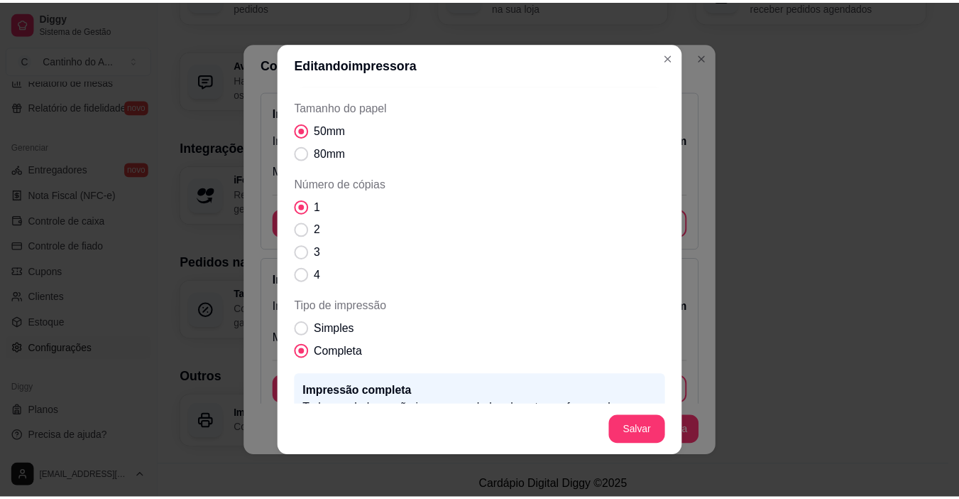
scroll to position [142, 0]
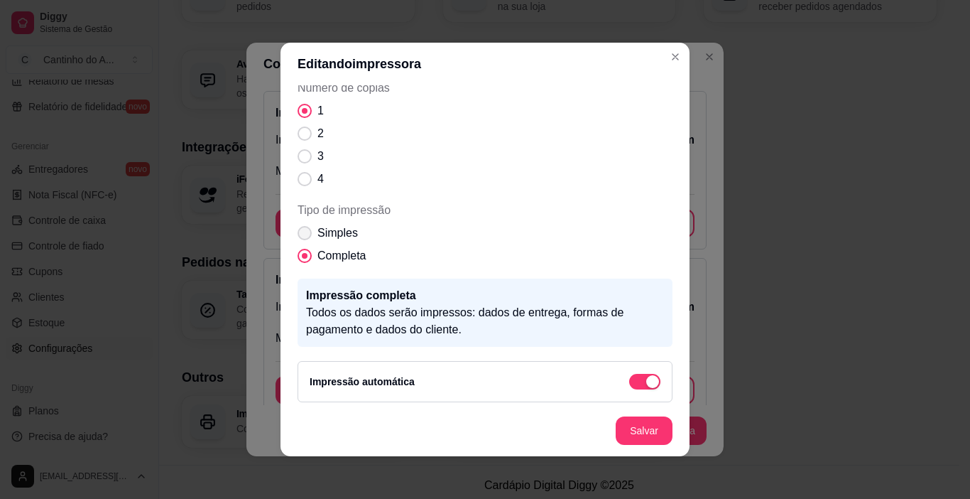
click at [298, 235] on span "Tipo de impressão" at bounding box center [305, 233] width 14 height 14
click at [297, 236] on input "Simples" at bounding box center [301, 240] width 9 height 9
radio input "true"
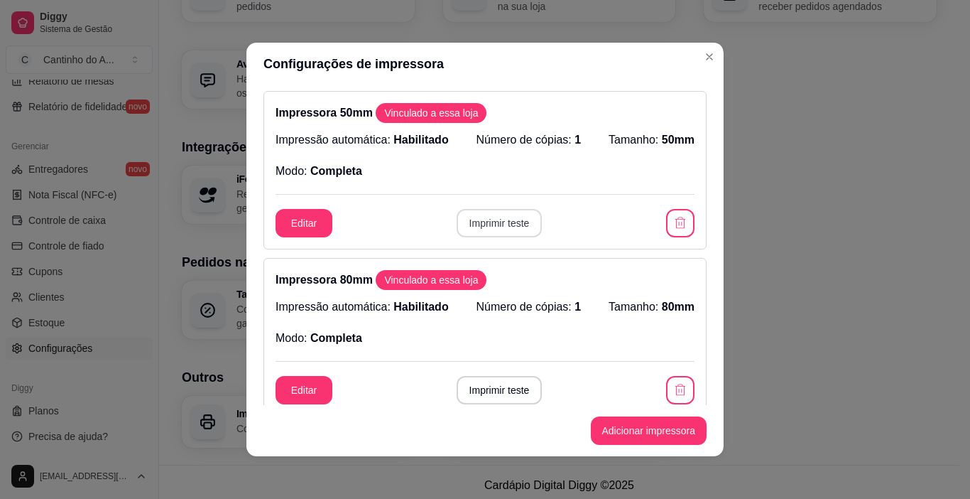
click at [479, 213] on button "Imprimir teste" at bounding box center [500, 223] width 86 height 28
click at [481, 217] on button "Imprimir teste" at bounding box center [500, 223] width 86 height 28
click at [481, 219] on button "Imprimir teste" at bounding box center [498, 224] width 83 height 28
click at [482, 219] on button "Imprimir teste" at bounding box center [498, 224] width 83 height 28
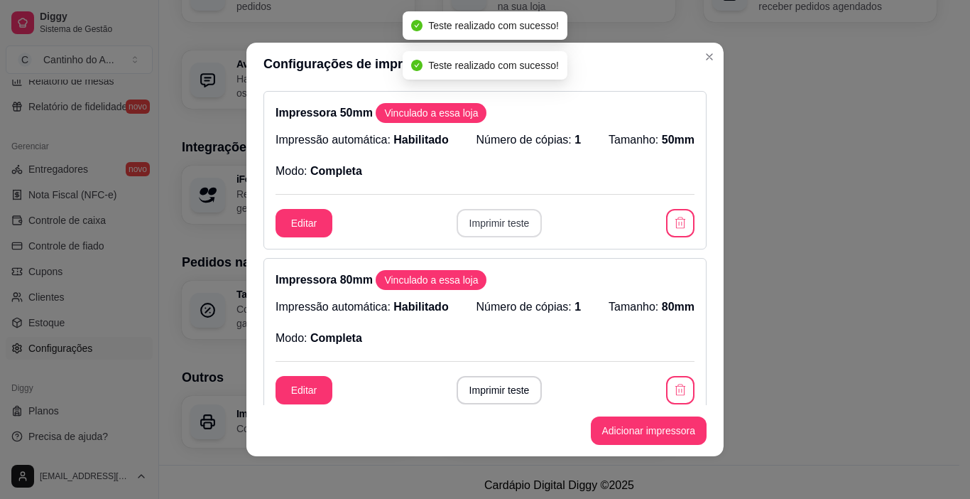
click at [472, 194] on div "Impressora 50mm Vinculado a essa loja Impressão automática: Habilitado Número d…" at bounding box center [484, 170] width 443 height 158
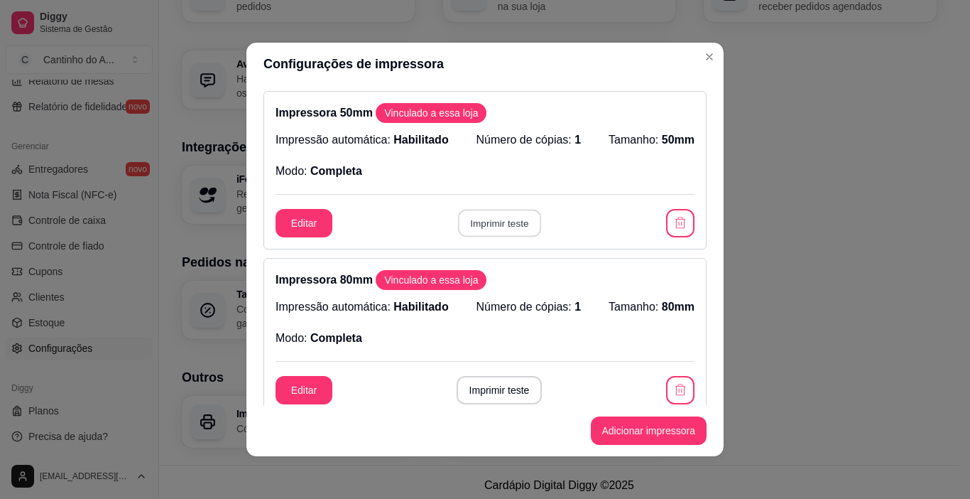
click at [500, 220] on button "Imprimir teste" at bounding box center [498, 224] width 83 height 28
click at [499, 219] on button "Imprimir teste" at bounding box center [498, 224] width 83 height 28
click at [472, 225] on button "Imprimir teste" at bounding box center [498, 224] width 83 height 28
click at [482, 219] on button "Imprimir teste" at bounding box center [500, 223] width 86 height 28
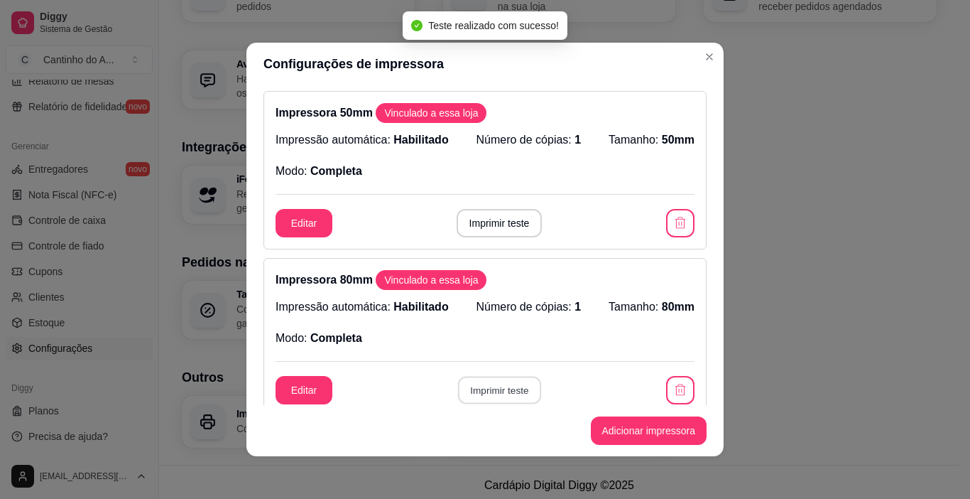
click at [485, 392] on button "Imprimir teste" at bounding box center [498, 390] width 83 height 28
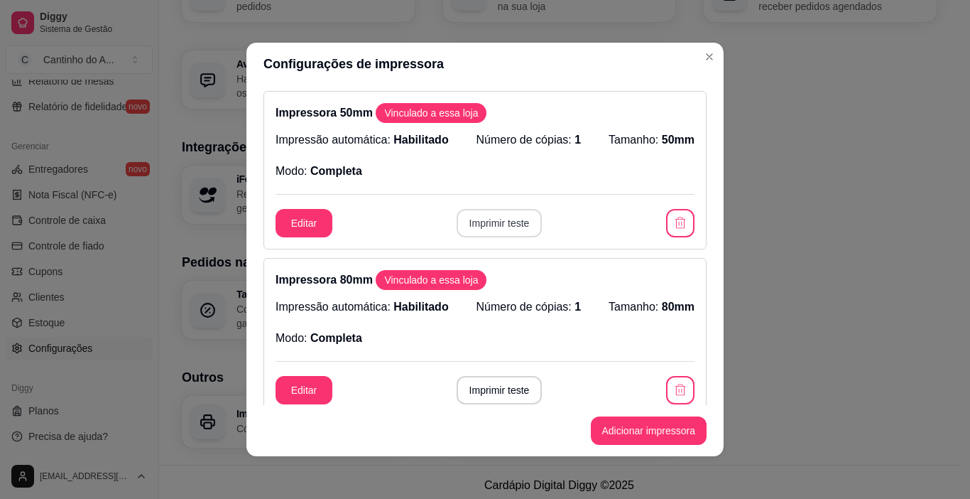
click at [486, 222] on button "Imprimir teste" at bounding box center [500, 223] width 86 height 28
click at [486, 386] on button "Imprimir teste" at bounding box center [500, 390] width 86 height 28
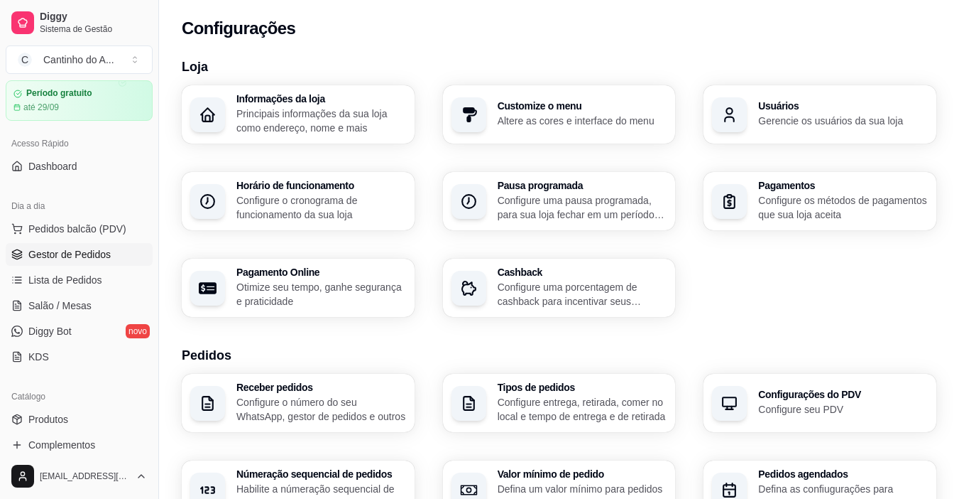
scroll to position [71, 0]
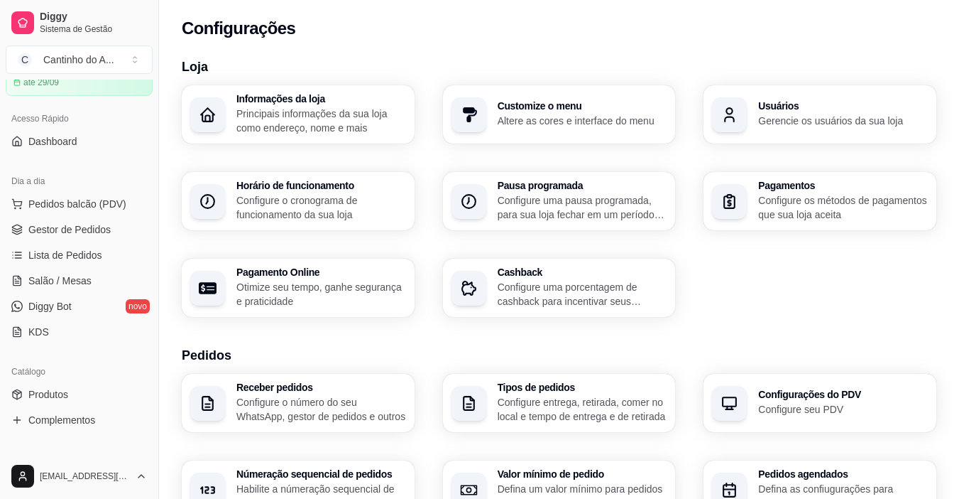
click at [904, 10] on div "Configurações" at bounding box center [559, 24] width 800 height 48
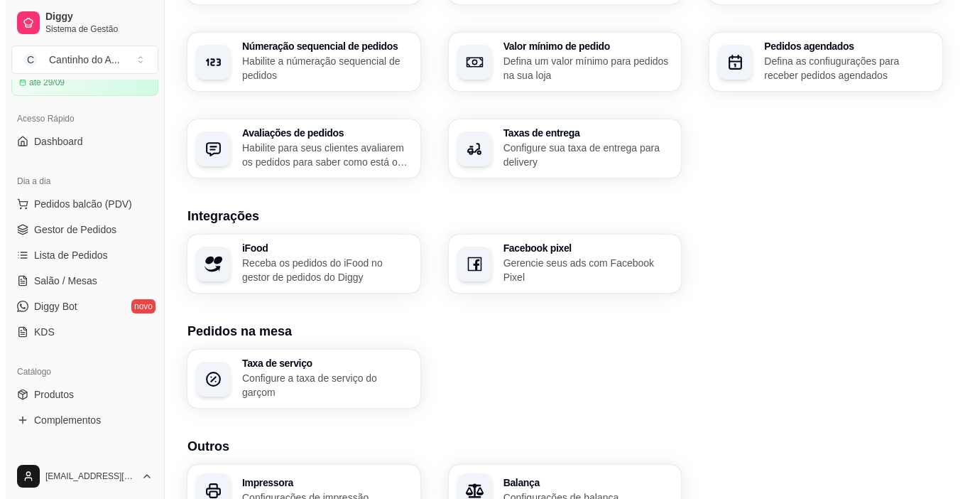
scroll to position [496, 0]
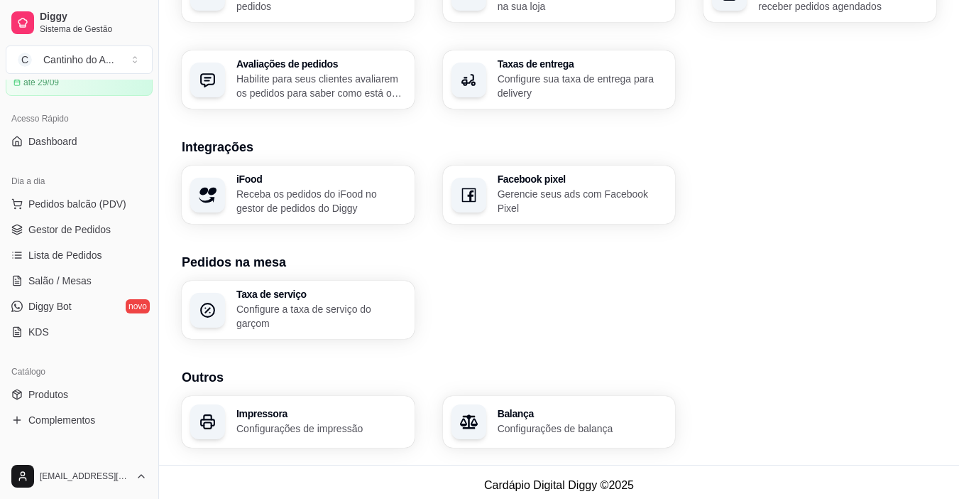
click at [276, 421] on p "Configurações de impressão" at bounding box center [321, 428] width 170 height 14
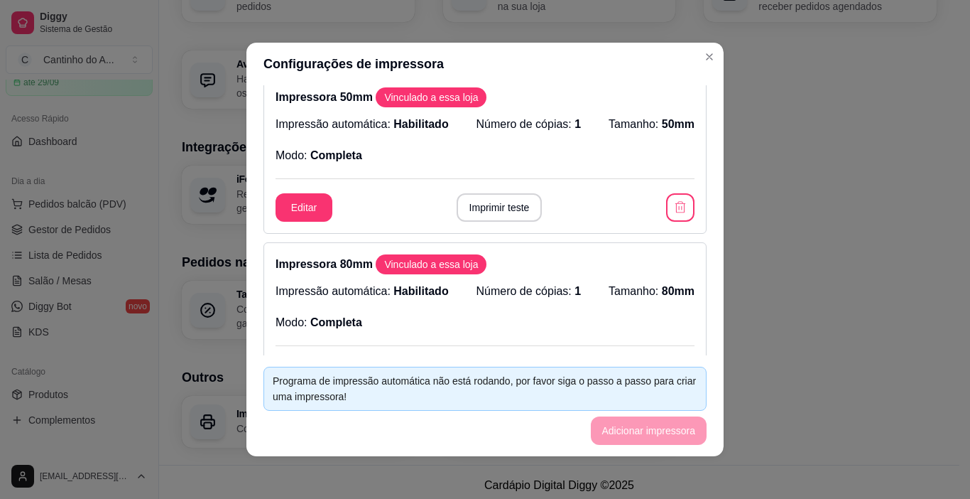
scroll to position [0, 0]
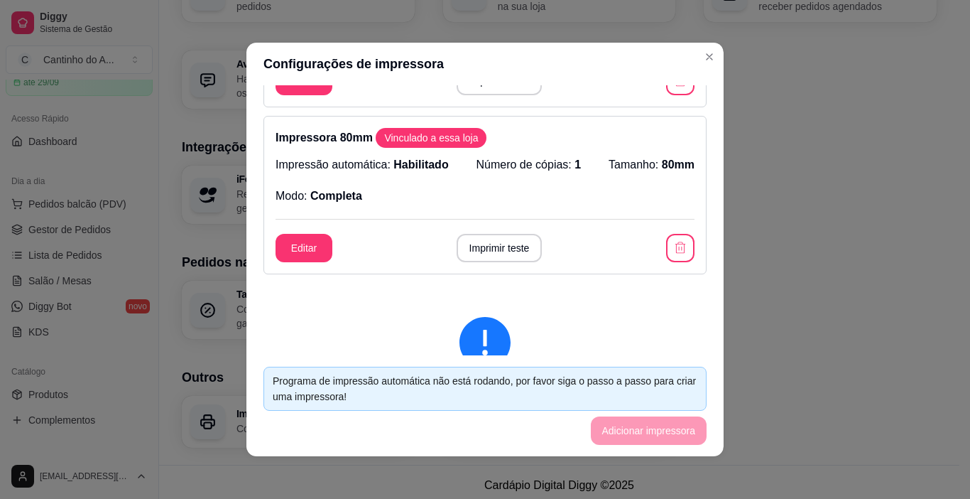
click at [666, 253] on button "button" at bounding box center [680, 248] width 28 height 28
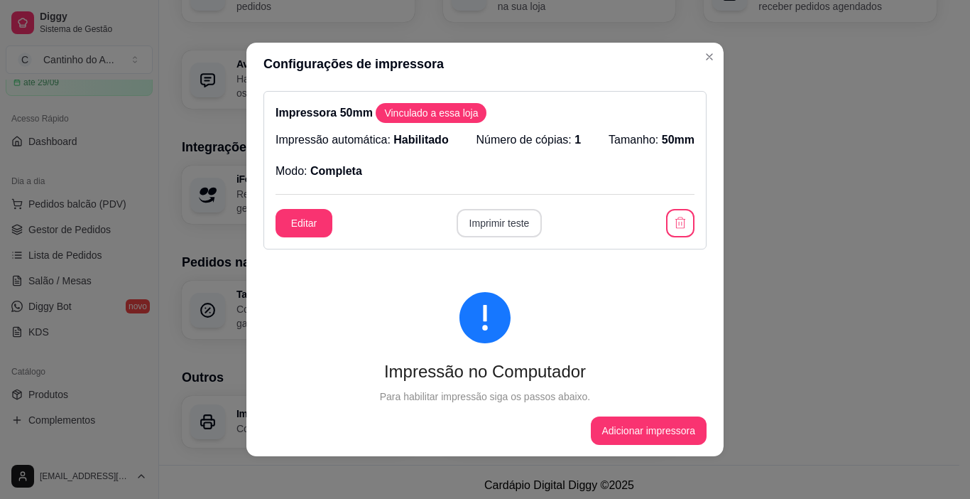
click at [457, 222] on button "Imprimir teste" at bounding box center [500, 223] width 86 height 28
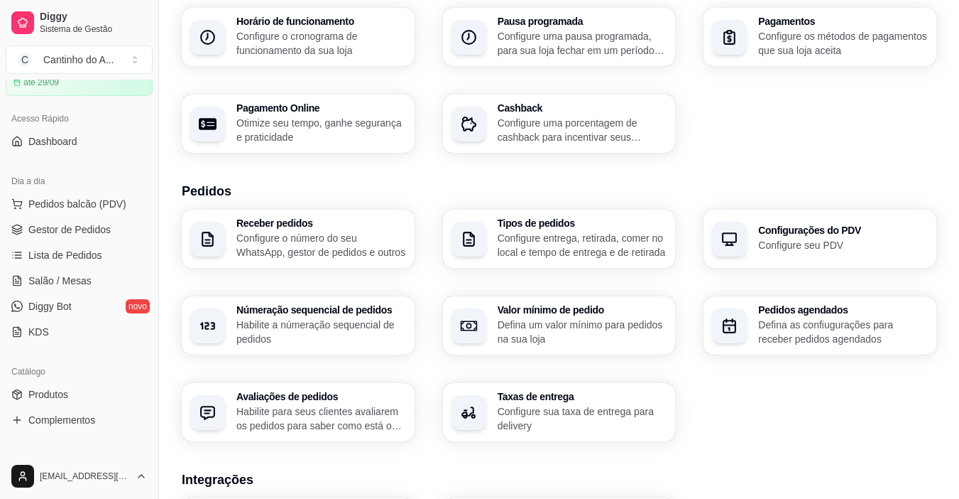
scroll to position [141, 0]
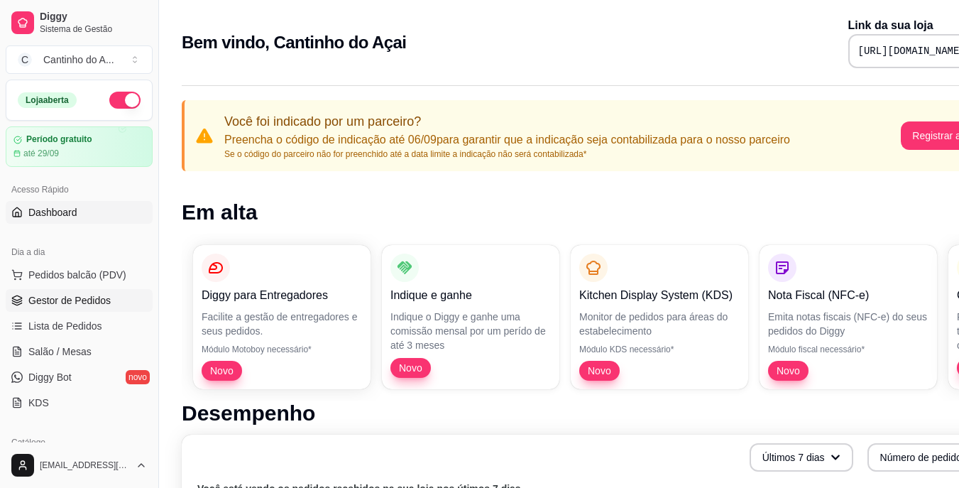
click at [52, 305] on span "Gestor de Pedidos" at bounding box center [69, 300] width 82 height 14
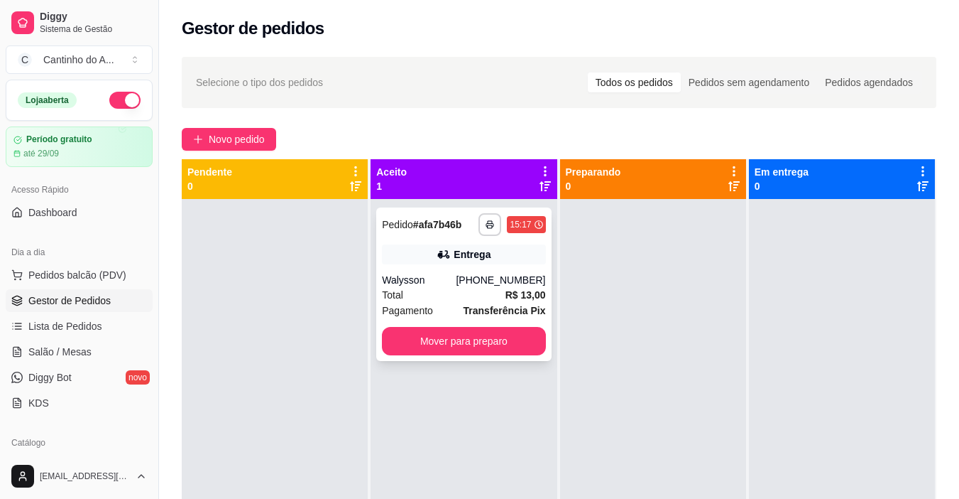
click at [410, 249] on div "Entrega" at bounding box center [463, 254] width 163 height 20
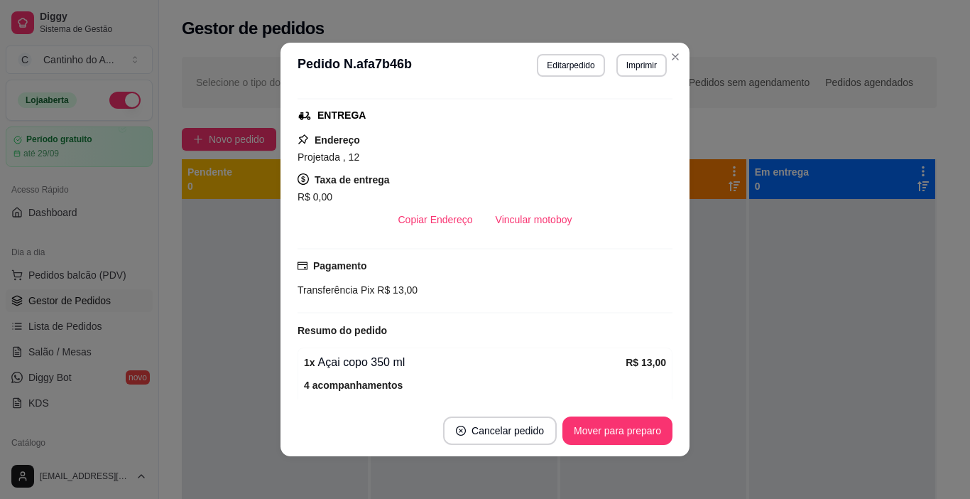
scroll to position [284, 0]
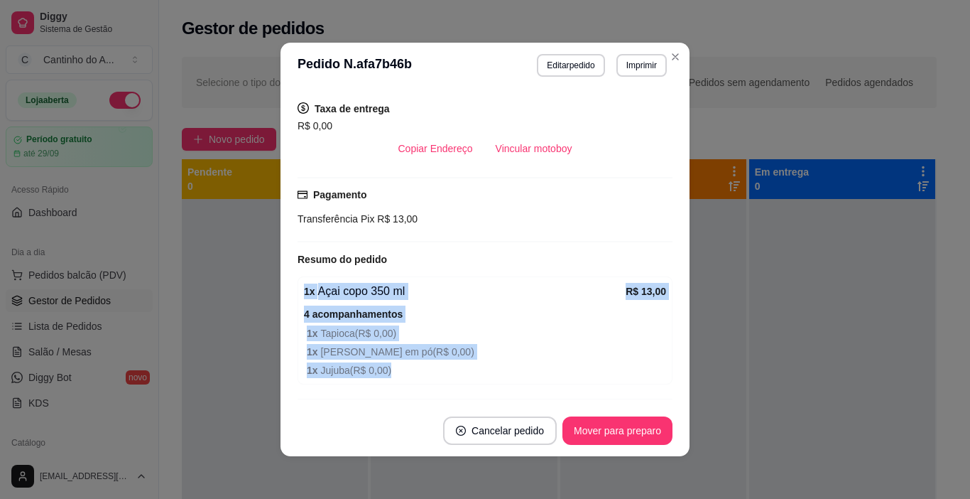
drag, startPoint x: 291, startPoint y: 285, endPoint x: 350, endPoint y: 354, distance: 90.7
click at [359, 391] on div "feito há 45 minutos Horário do pedido [DATE] 15:17 Status do pedido ACEITO Nome…" at bounding box center [485, 246] width 409 height 317
click at [346, 312] on strong "4 acompanhamentos" at bounding box center [353, 313] width 99 height 11
drag, startPoint x: 294, startPoint y: 285, endPoint x: 354, endPoint y: 379, distance: 111.1
click at [354, 379] on div "1 x Açai copo 350 ml R$ 13,00 4 acompanhamentos 1 x Tapioca ( R$ 0,00 ) 1 x Lei…" at bounding box center [485, 330] width 375 height 108
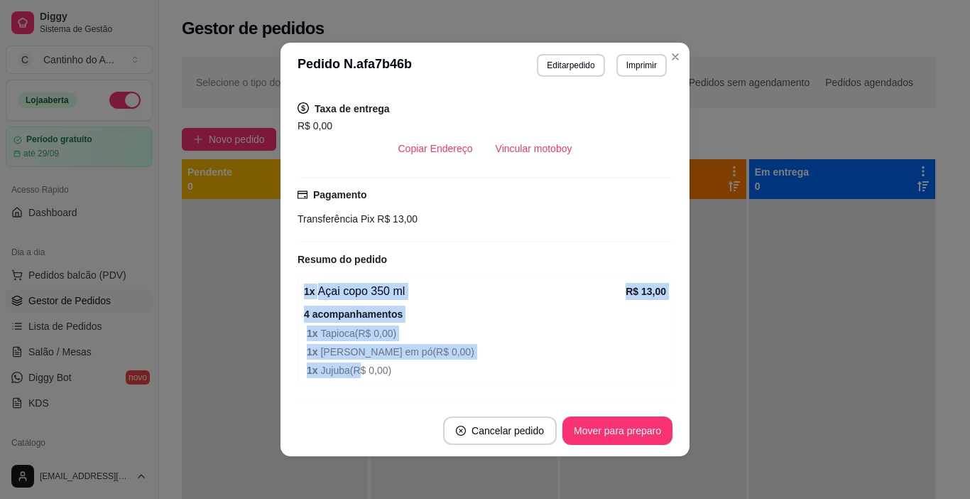
click at [285, 283] on div "feito há 45 minutos Horário do pedido [DATE] 15:17 Status do pedido ACEITO Nome…" at bounding box center [485, 246] width 409 height 317
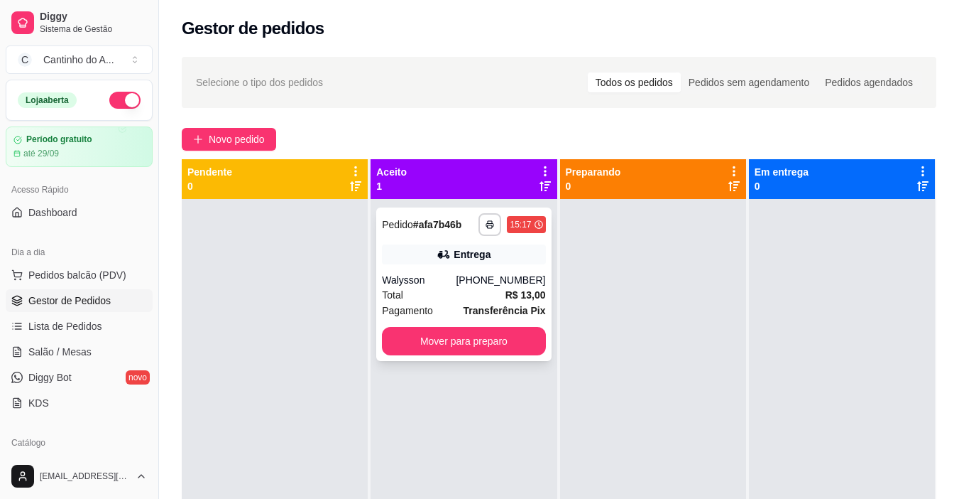
click at [410, 248] on div "Entrega" at bounding box center [463, 254] width 163 height 20
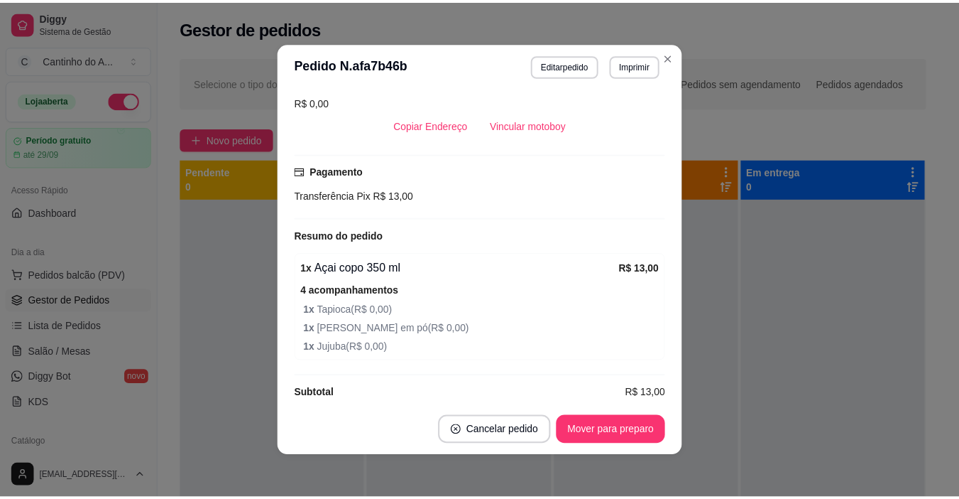
scroll to position [325, 0]
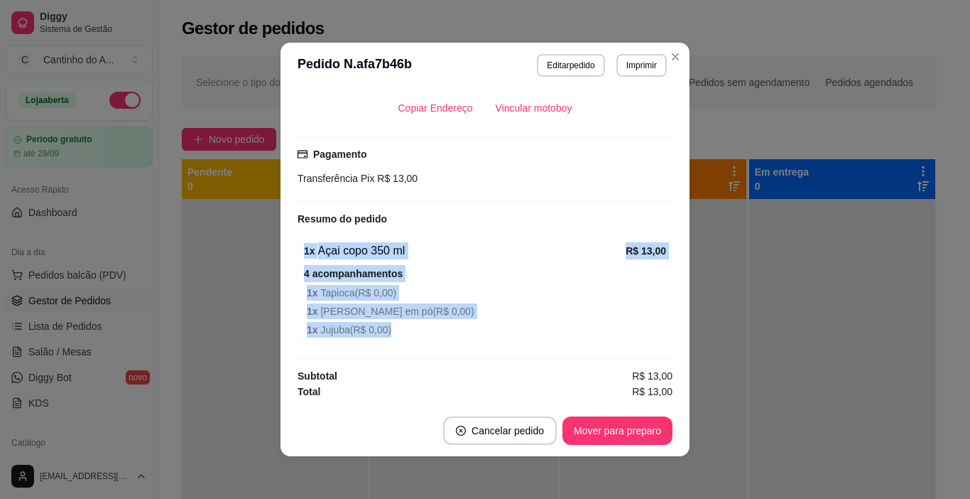
drag, startPoint x: 288, startPoint y: 229, endPoint x: 413, endPoint y: 331, distance: 161.5
click at [415, 335] on div "feito há 45 minutos Horário do pedido [DATE] 15:17 Status do pedido ACEITO Nome…" at bounding box center [485, 246] width 409 height 317
copy div "1 x Açai copo 350 ml R$ 13,00 4 acompanhamentos 1 x Tapioca ( R$ 0,00 ) 1 x Lei…"
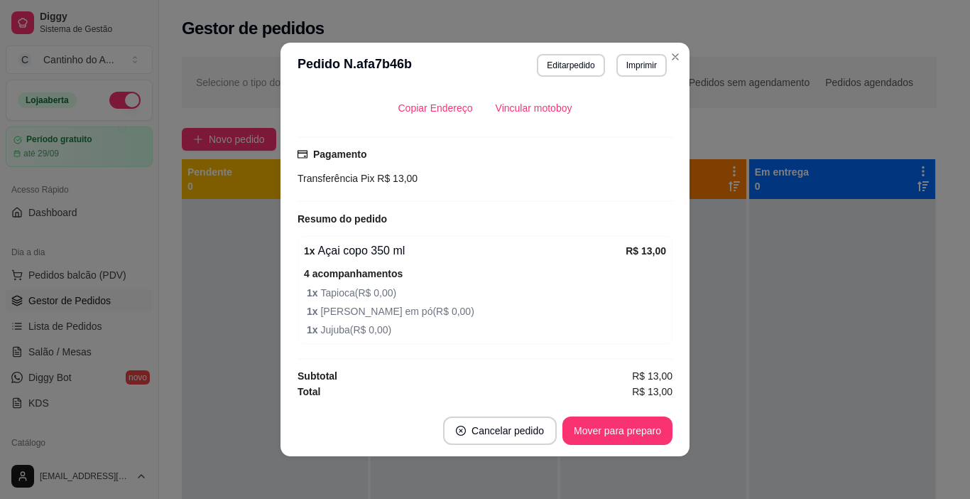
click at [479, 208] on div "feito há 45 minutos Horário do pedido [DATE] 15:17 Status do pedido ACEITO Nome…" at bounding box center [485, 246] width 375 height 305
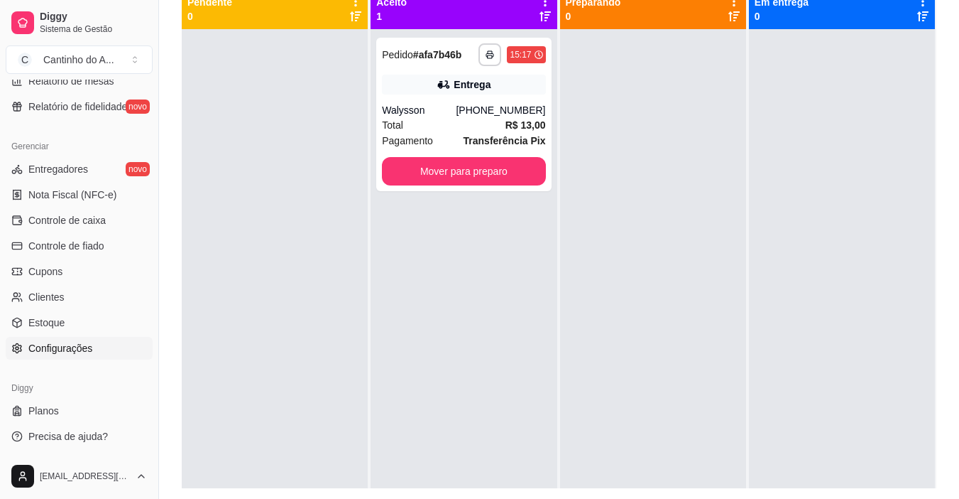
scroll to position [146, 0]
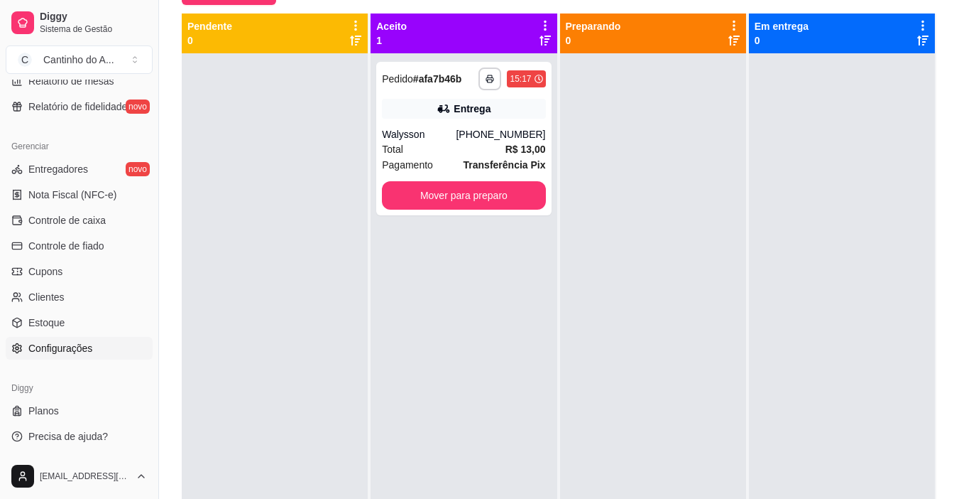
click at [70, 342] on span "Configurações" at bounding box center [60, 348] width 64 height 14
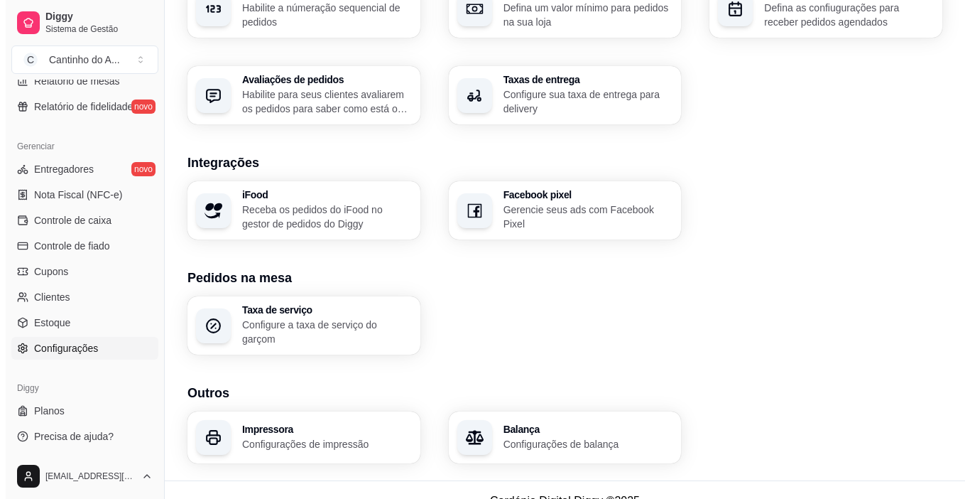
scroll to position [496, 0]
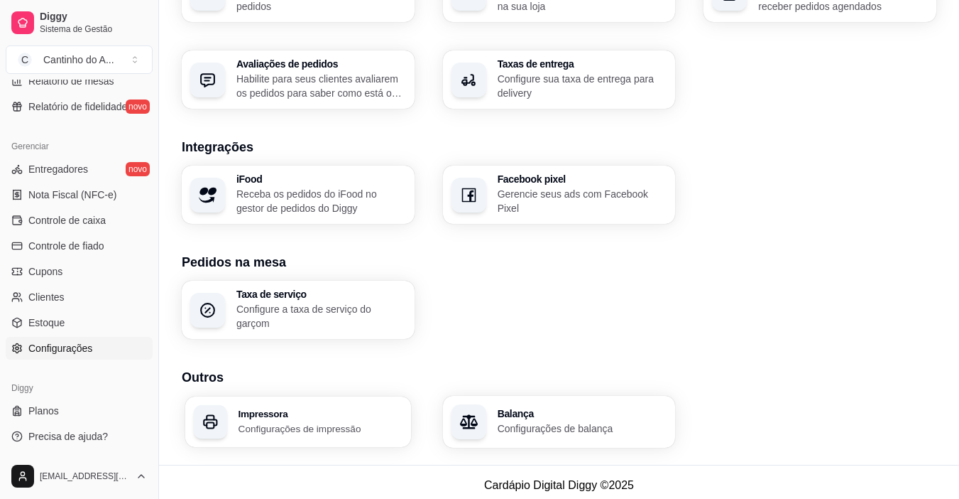
click at [269, 409] on h3 "Impressora" at bounding box center [321, 413] width 164 height 10
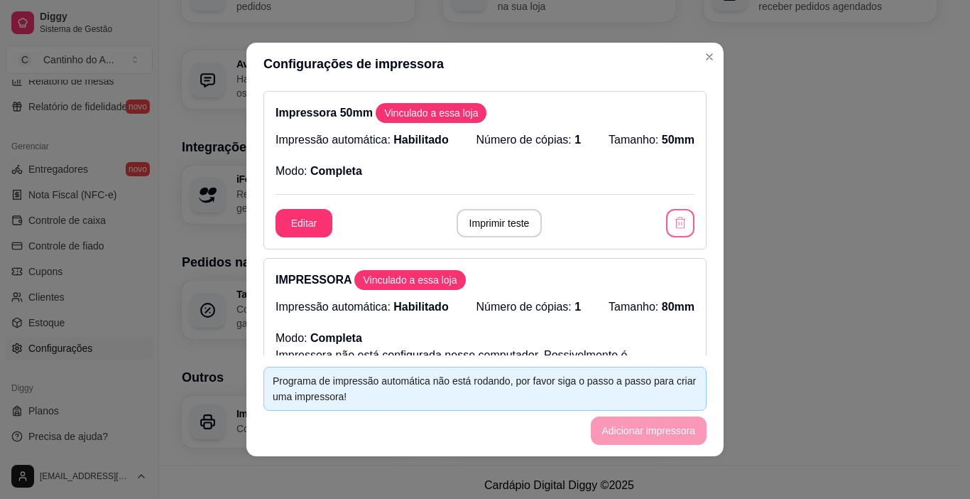
click at [673, 221] on icon "button" at bounding box center [680, 223] width 14 height 14
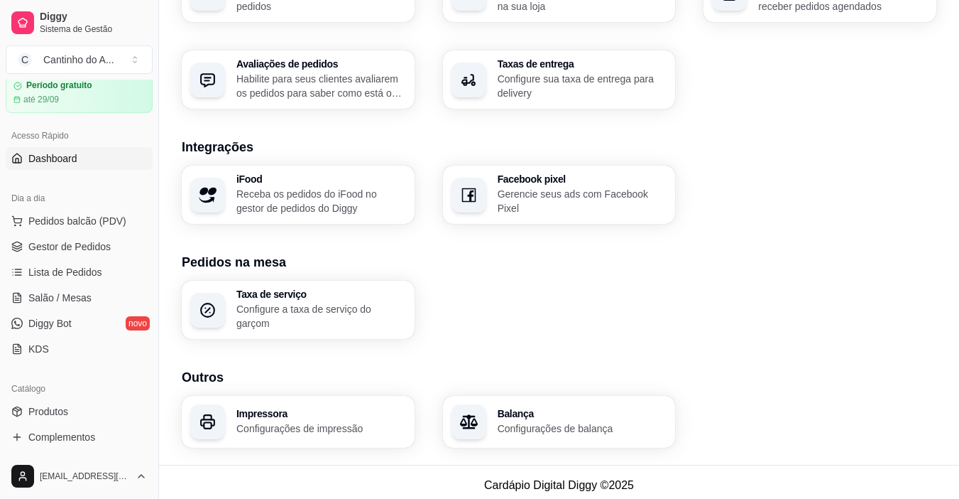
scroll to position [26, 0]
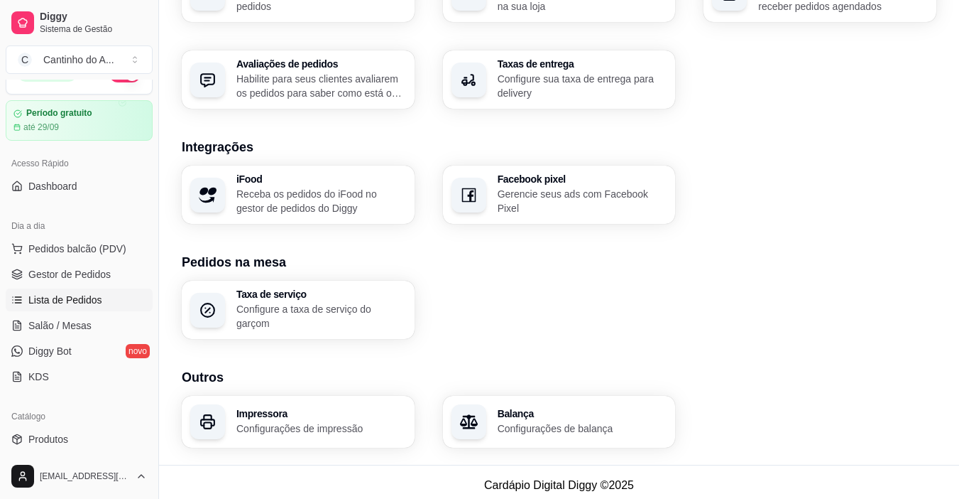
click at [82, 305] on span "Lista de Pedidos" at bounding box center [65, 300] width 74 height 14
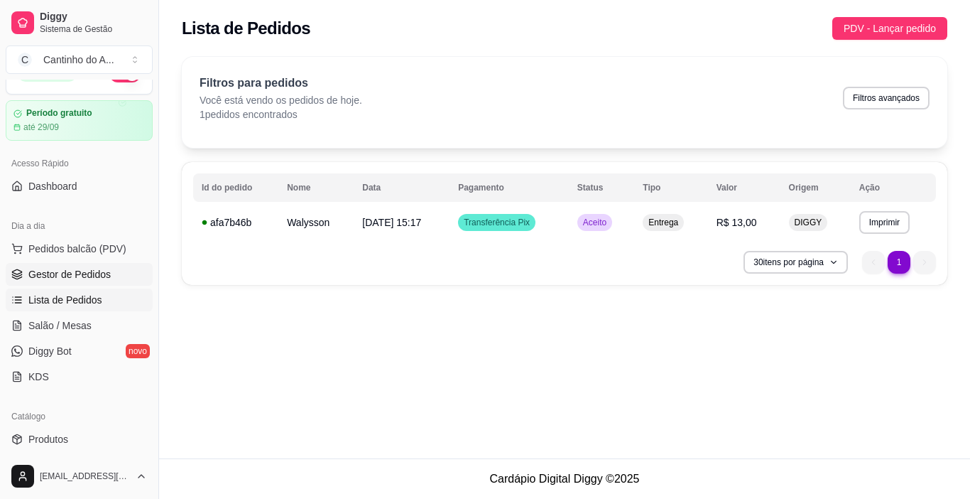
drag, startPoint x: 67, startPoint y: 280, endPoint x: 79, endPoint y: 280, distance: 12.1
click at [67, 280] on span "Gestor de Pedidos" at bounding box center [69, 274] width 82 height 14
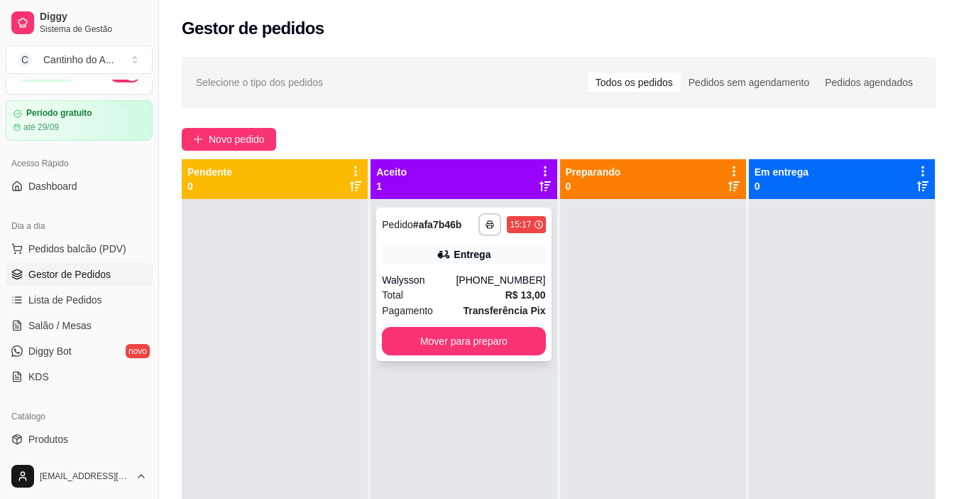
click at [411, 249] on div "Entrega" at bounding box center [463, 254] width 163 height 20
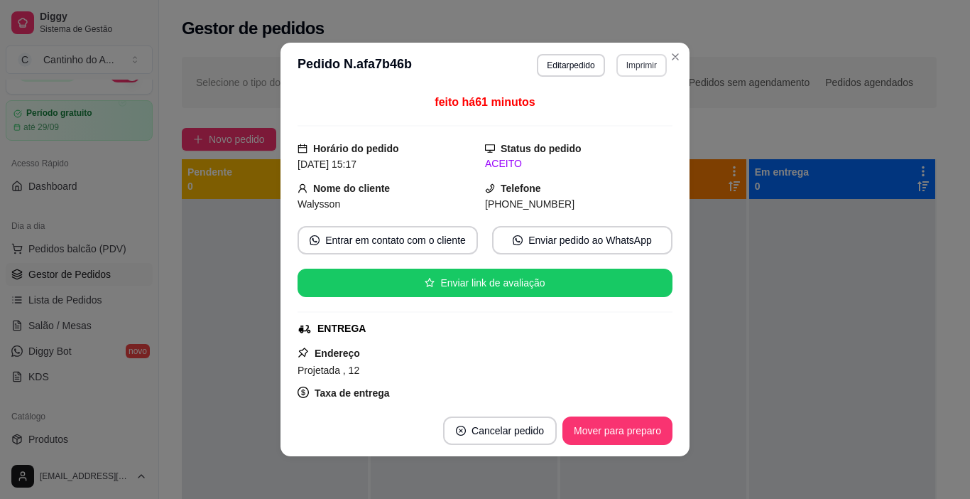
click at [619, 67] on button "Imprimir" at bounding box center [641, 65] width 50 height 23
click at [613, 114] on button "IMPRESSORA" at bounding box center [610, 115] width 99 height 22
click at [641, 70] on button "Imprimir" at bounding box center [641, 65] width 49 height 22
click at [589, 96] on h4 "Escolha a impressora" at bounding box center [611, 91] width 103 height 14
click at [601, 109] on button "IMPRESSORA" at bounding box center [611, 115] width 99 height 22
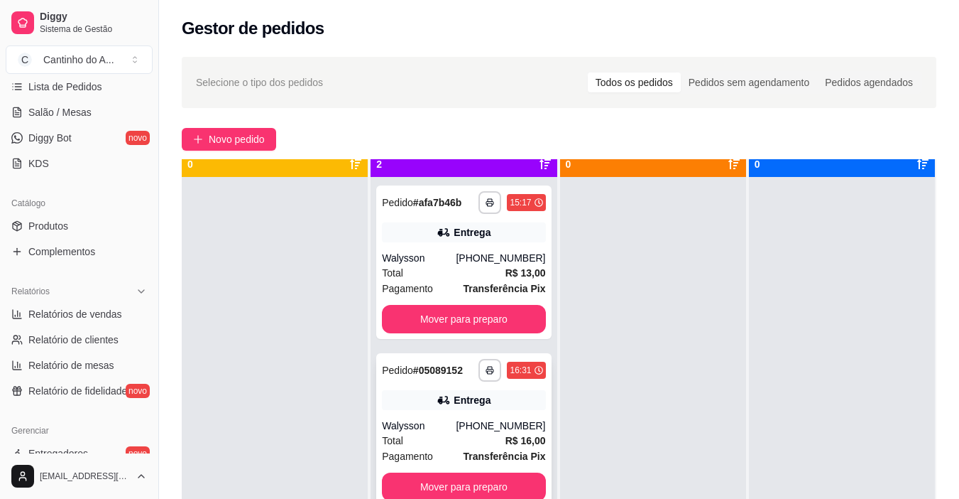
scroll to position [40, 0]
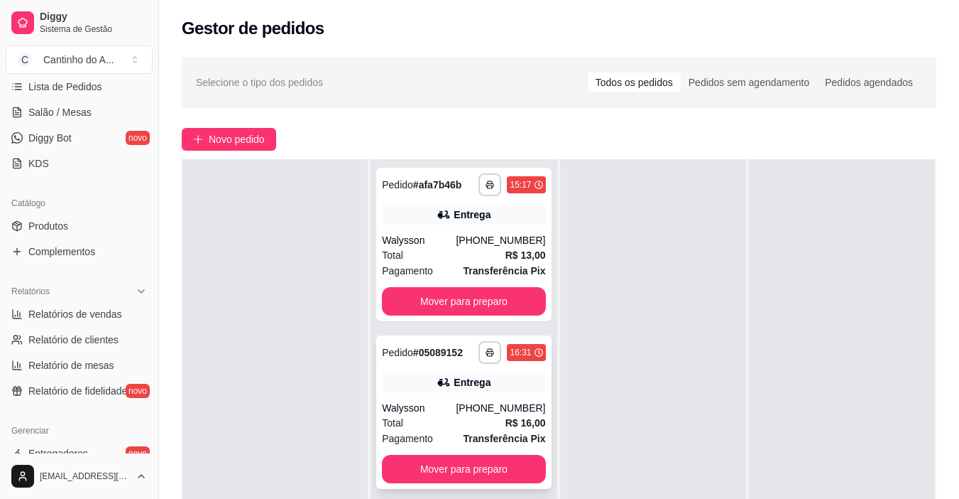
click at [401, 378] on div "Entrega" at bounding box center [463, 382] width 163 height 20
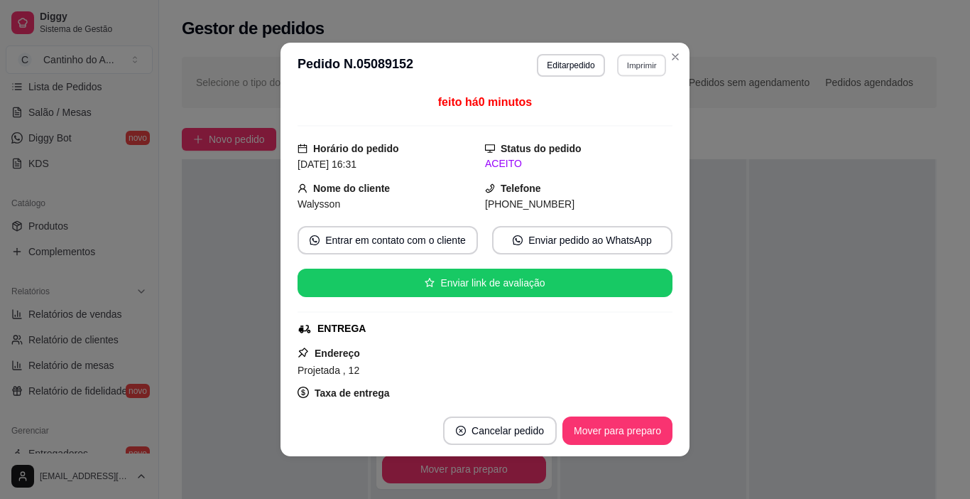
click at [617, 69] on button "Imprimir" at bounding box center [641, 65] width 49 height 22
click at [585, 111] on button "IMPRESSORA" at bounding box center [610, 115] width 99 height 22
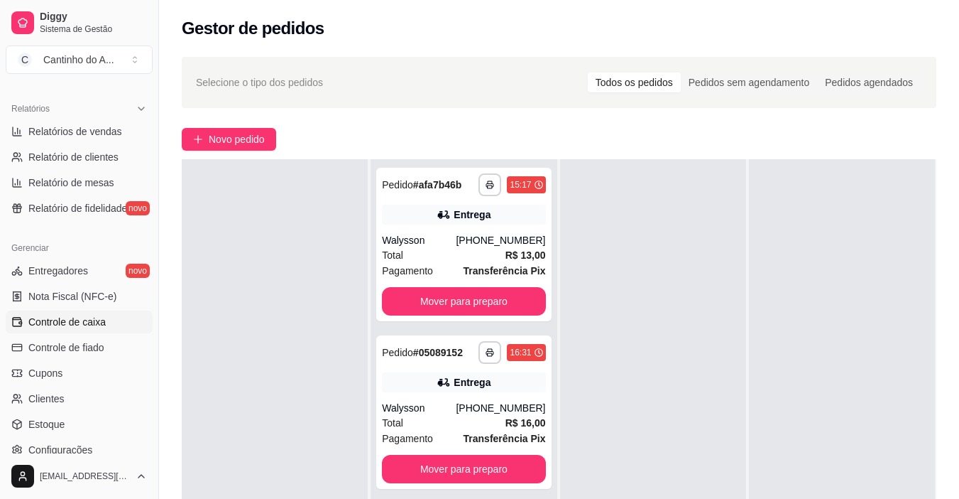
scroll to position [523, 0]
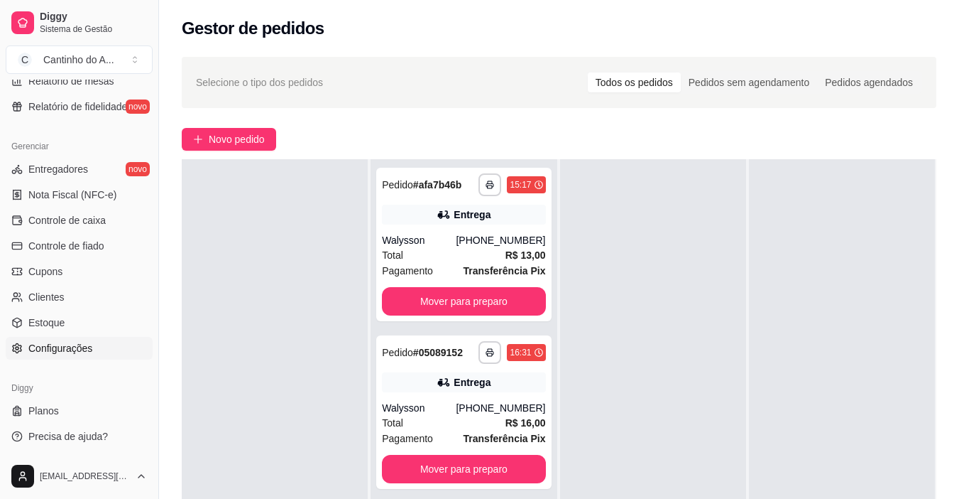
click at [65, 339] on link "Configurações" at bounding box center [79, 348] width 147 height 23
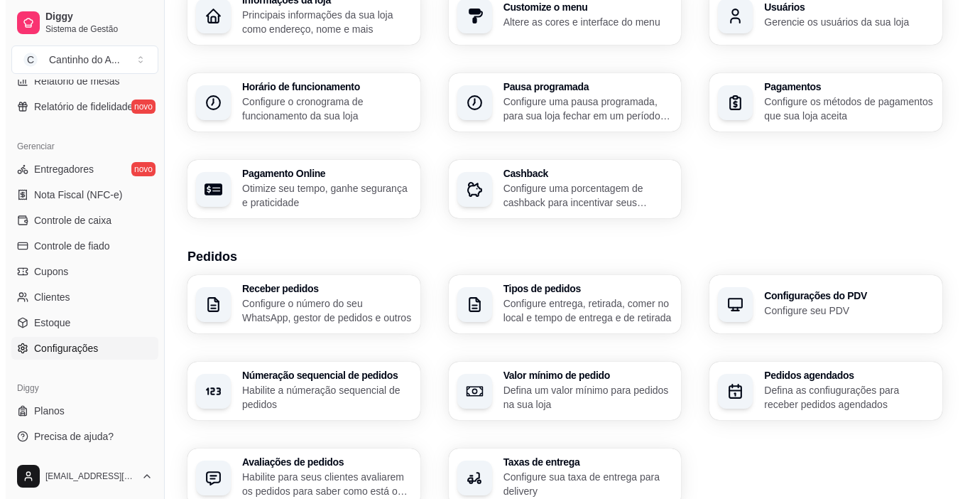
scroll to position [496, 0]
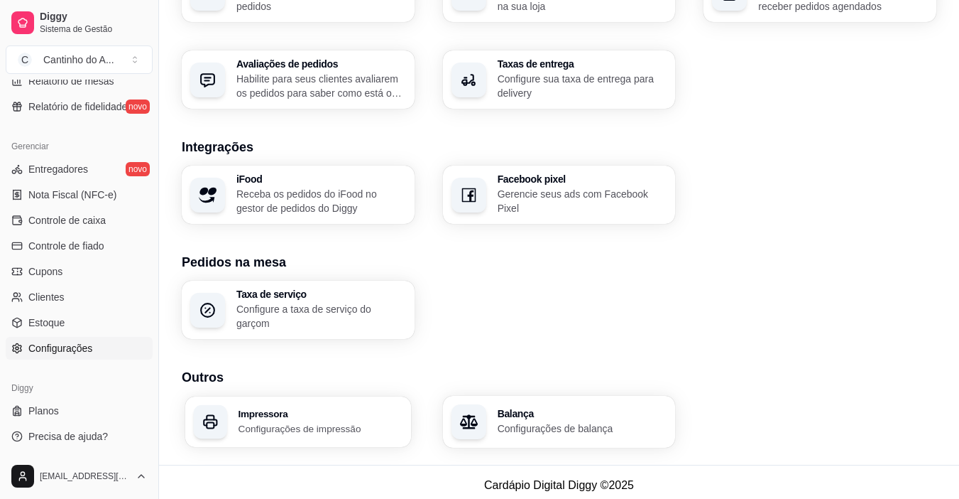
click at [293, 408] on h3 "Impressora" at bounding box center [321, 413] width 164 height 10
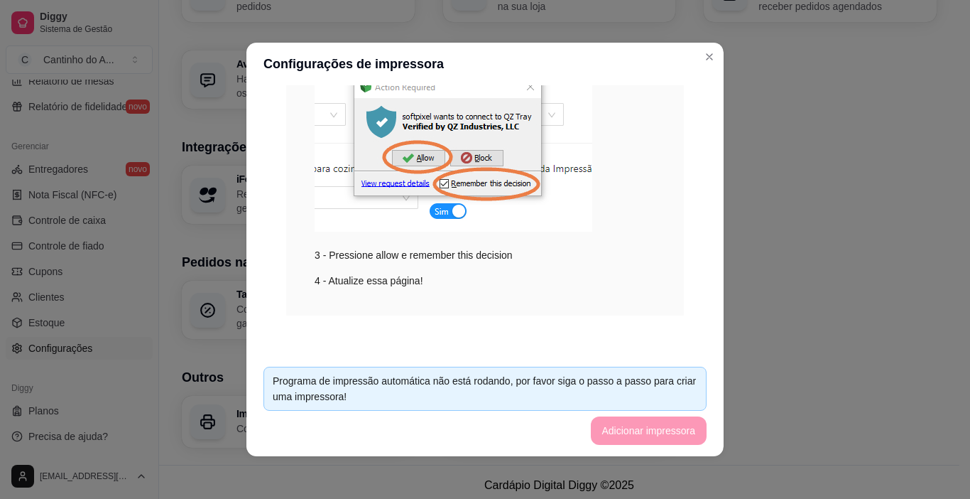
scroll to position [3, 0]
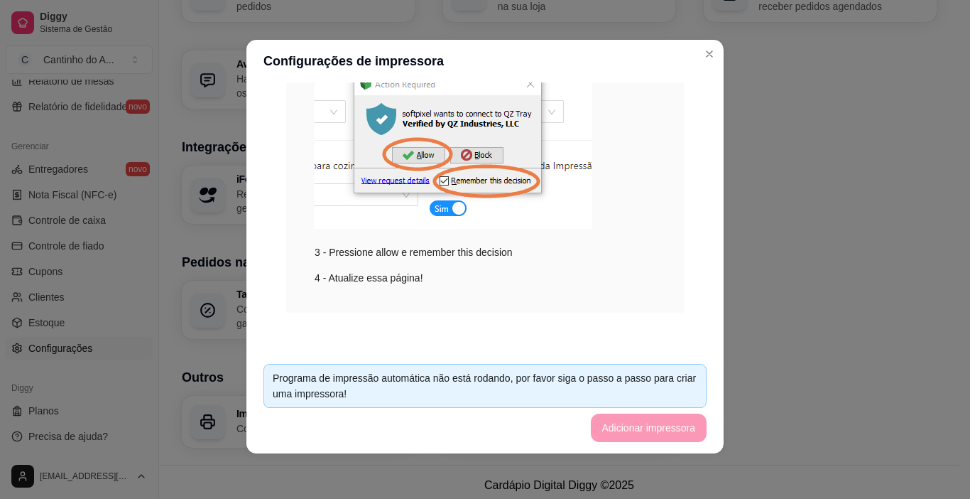
click at [565, 322] on div "Impressão no Computador Para habilitar impressão siga os passos abaixo. Passo a…" at bounding box center [484, 65] width 443 height 564
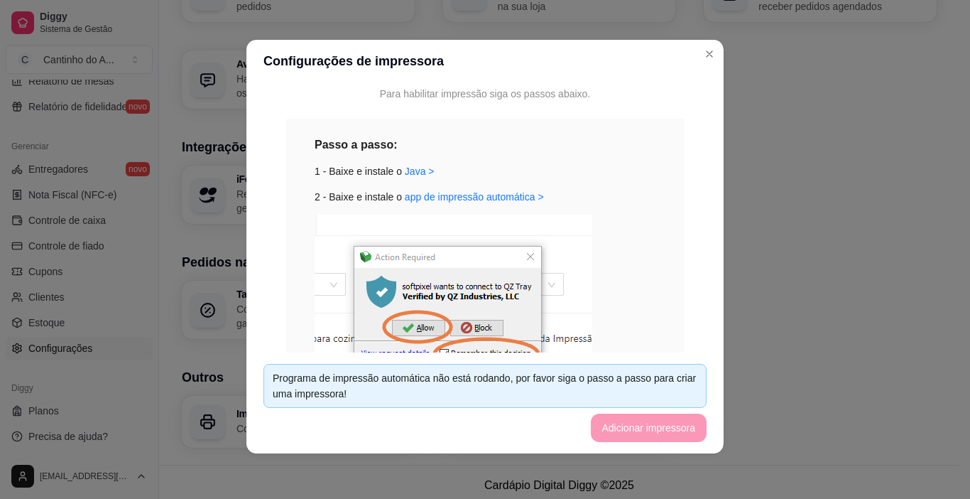
scroll to position [506, 0]
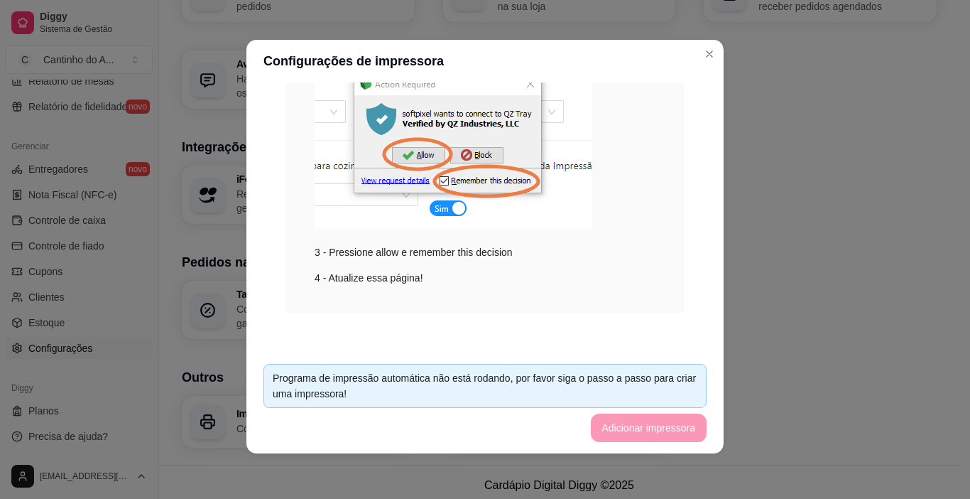
drag, startPoint x: 704, startPoint y: 323, endPoint x: 702, endPoint y: 353, distance: 30.0
click at [704, 336] on div "IMPRESSORA Vinculado a essa loja Impressão automática: Habilitado Número de cóp…" at bounding box center [484, 217] width 477 height 270
click at [665, 433] on footer "Programa de impressão automática não está rodando, por favor siga o passo a pas…" at bounding box center [484, 402] width 477 height 101
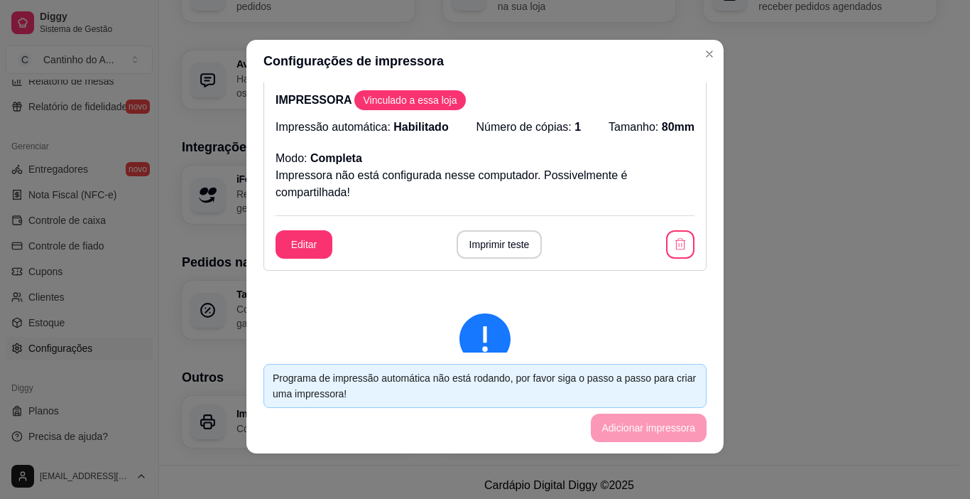
scroll to position [0, 0]
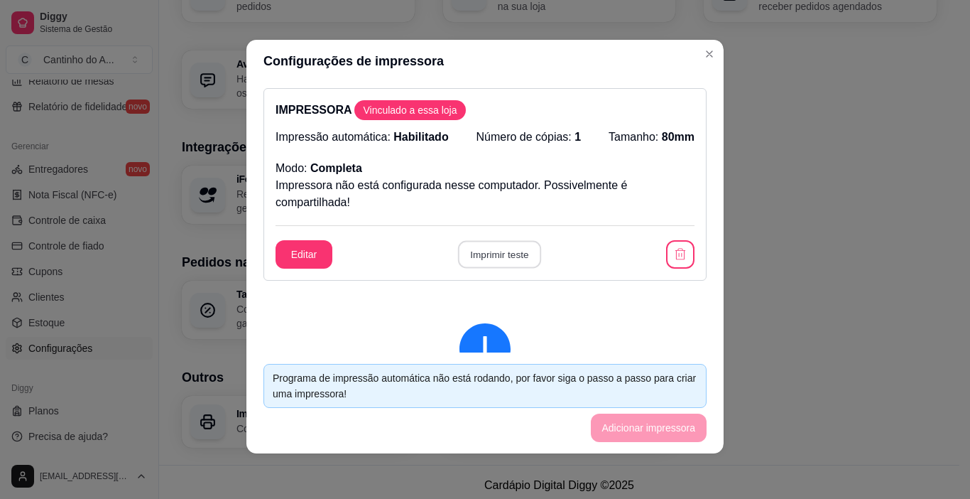
click at [489, 255] on button "Imprimir teste" at bounding box center [498, 255] width 83 height 28
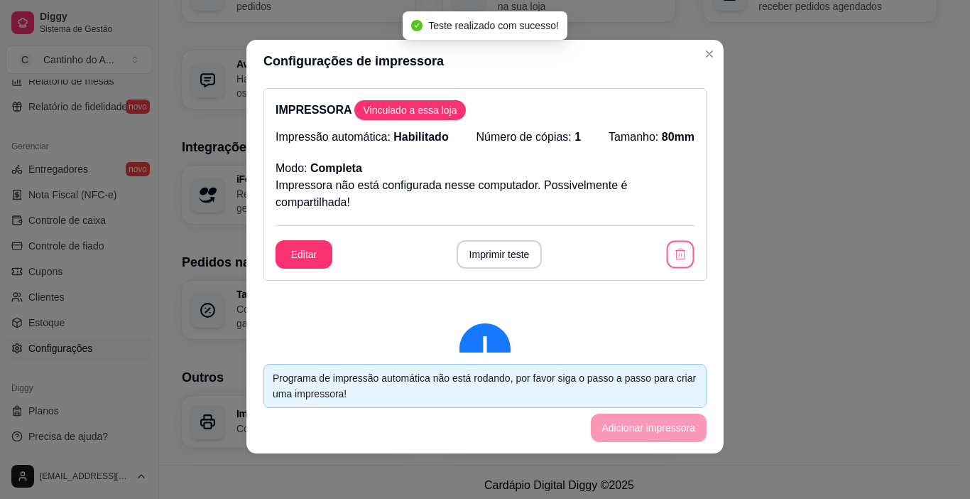
click at [667, 246] on button "button" at bounding box center [681, 255] width 28 height 28
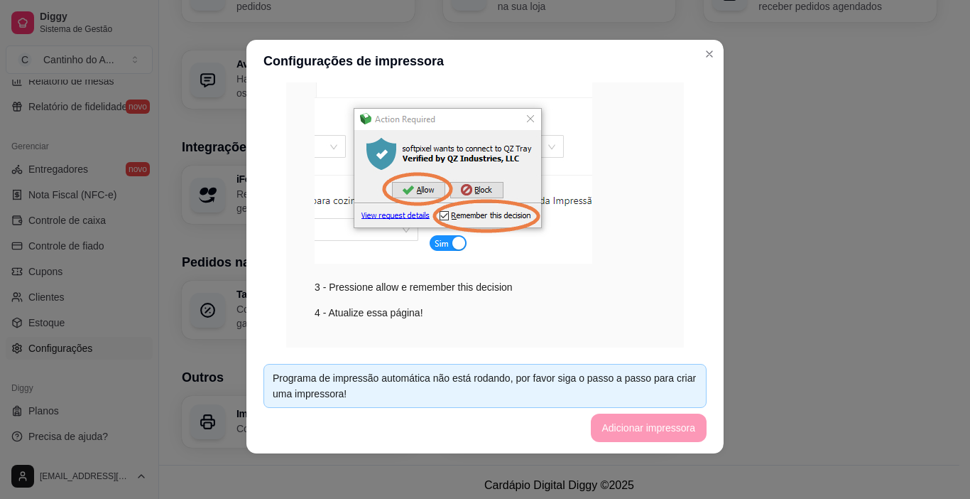
scroll to position [305, 0]
